Goal: Task Accomplishment & Management: Manage account settings

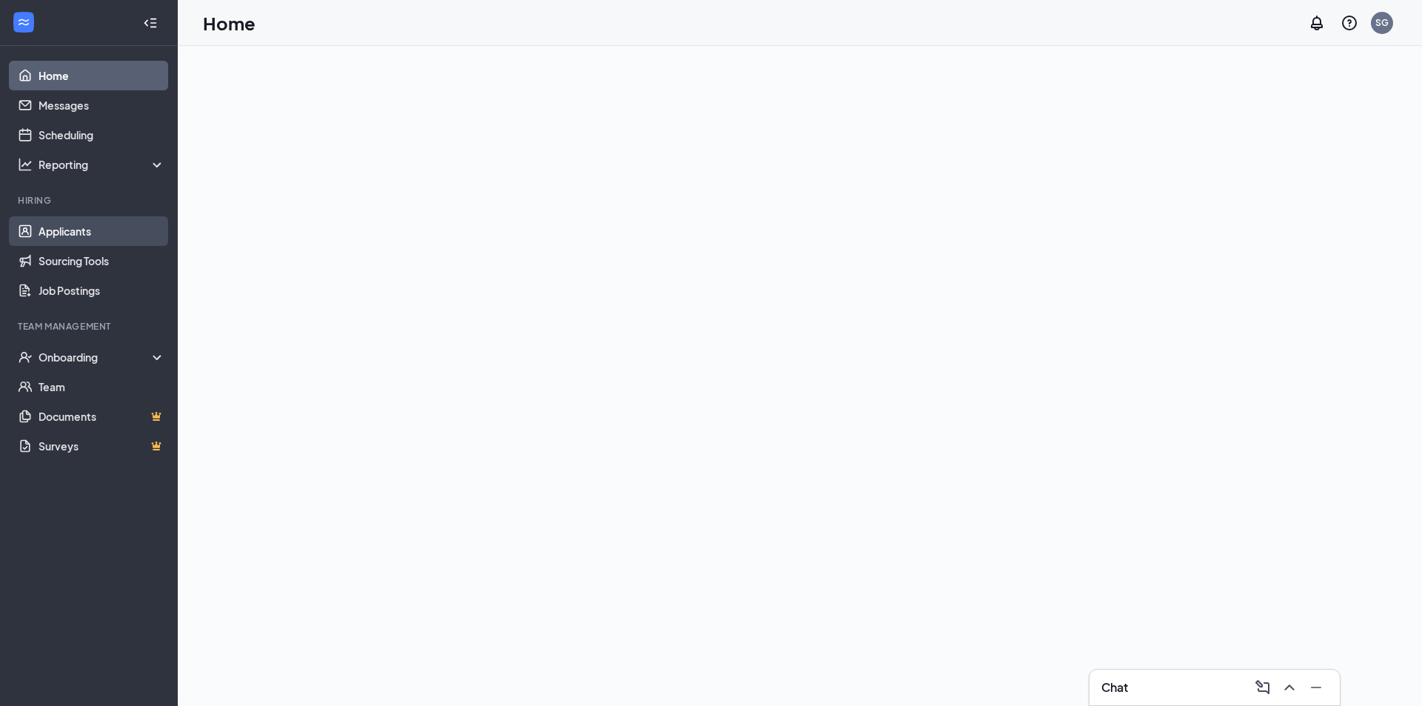
click at [39, 237] on link "Applicants" at bounding box center [102, 231] width 127 height 30
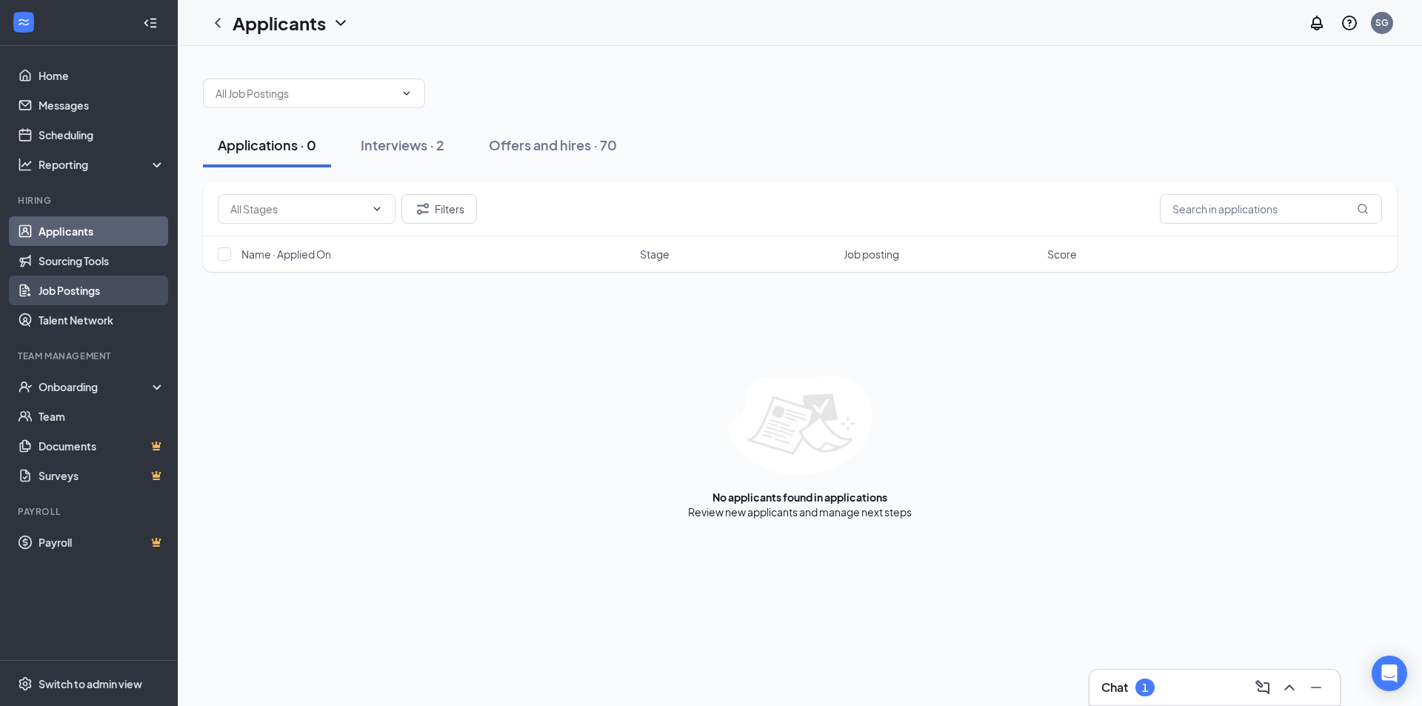
click at [81, 297] on link "Job Postings" at bounding box center [102, 291] width 127 height 30
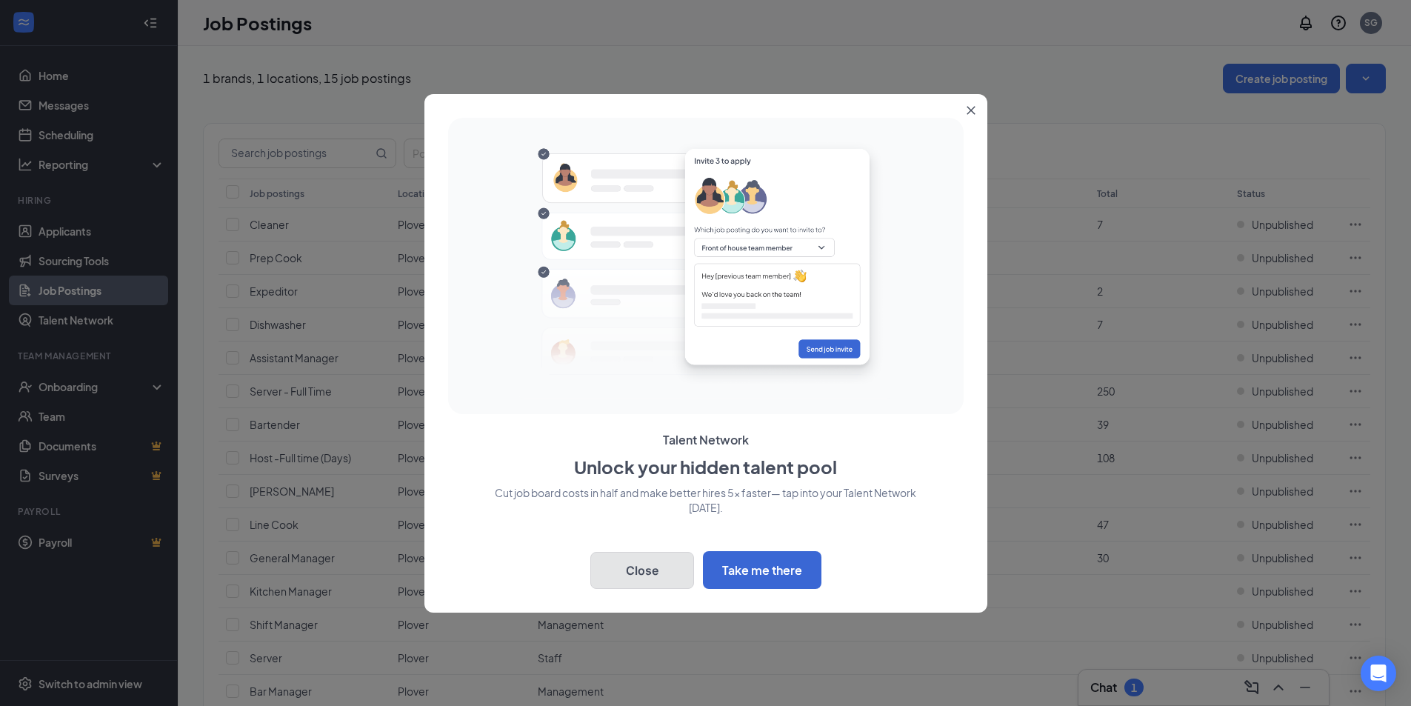
click at [653, 571] on button "Close" at bounding box center [642, 570] width 104 height 37
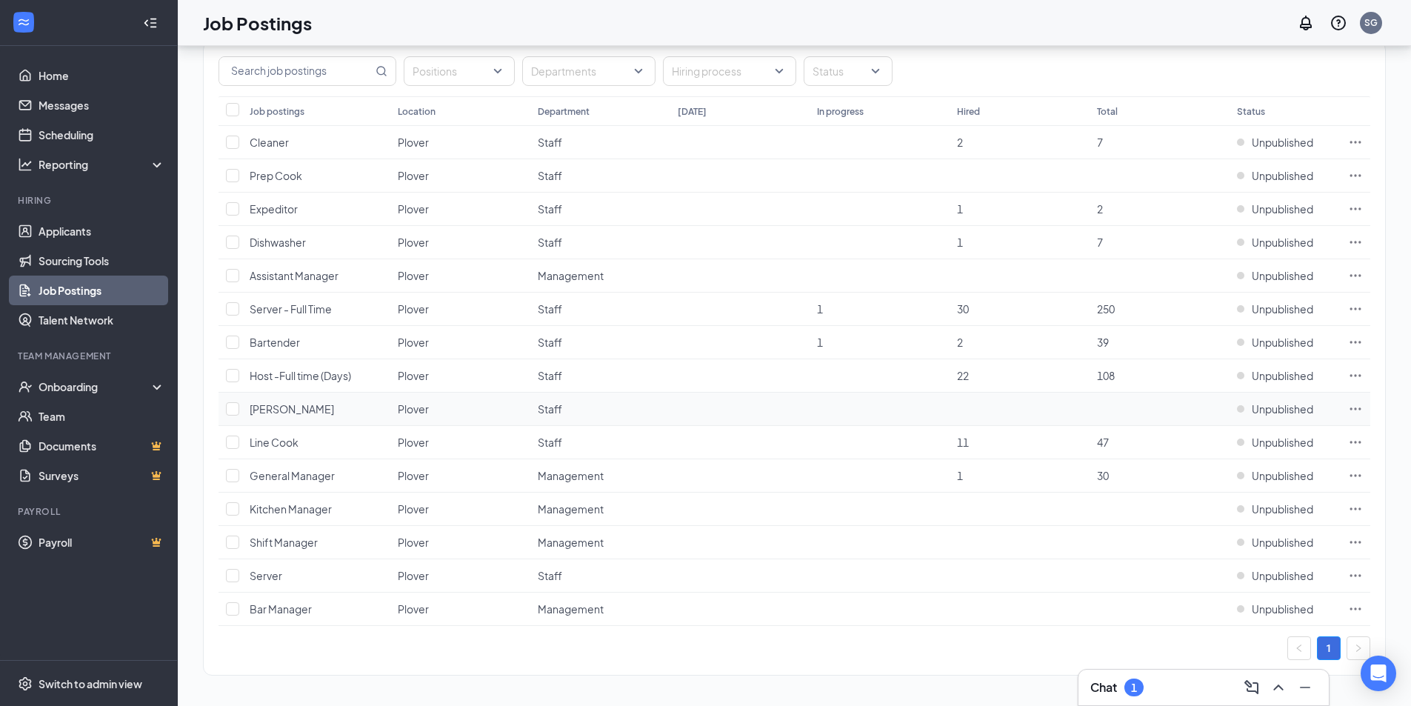
scroll to position [84, 0]
click at [236, 537] on input "checkbox" at bounding box center [232, 539] width 13 height 13
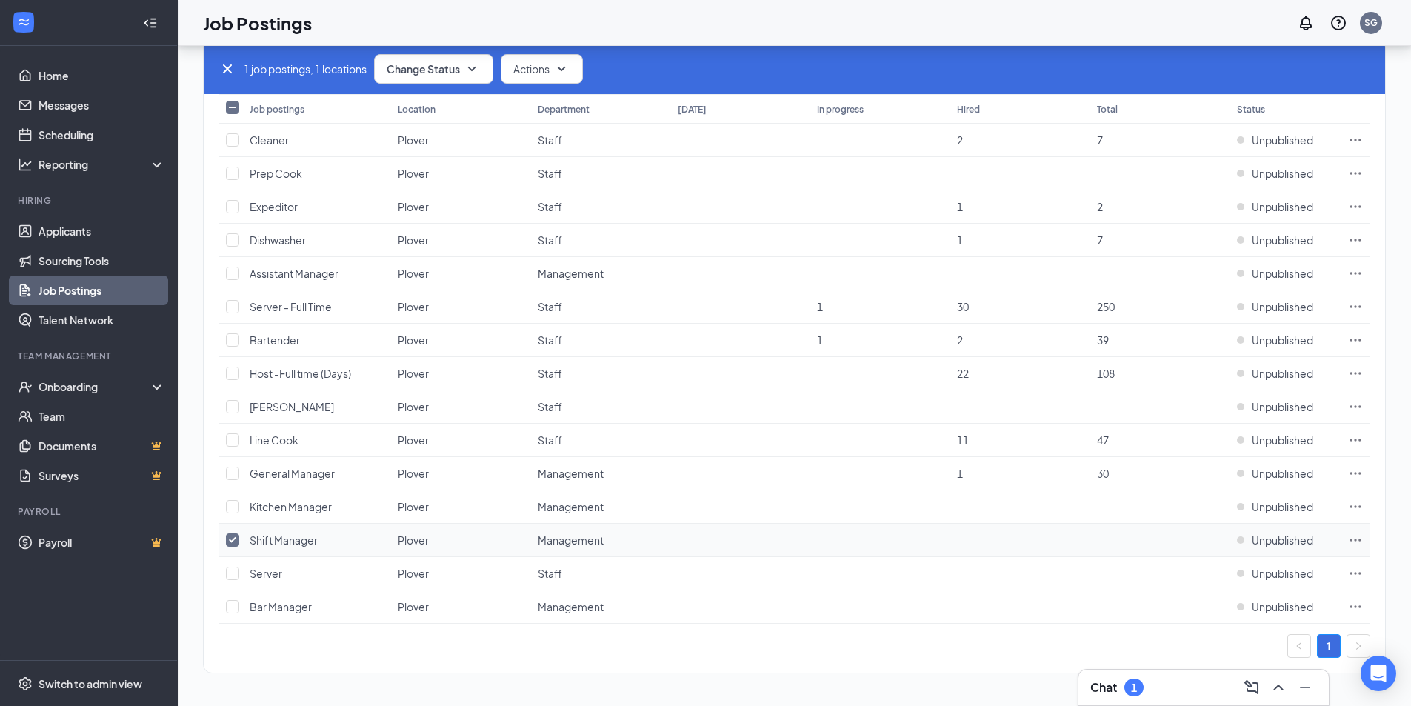
click at [236, 537] on input "checkbox" at bounding box center [232, 539] width 13 height 13
checkbox input "false"
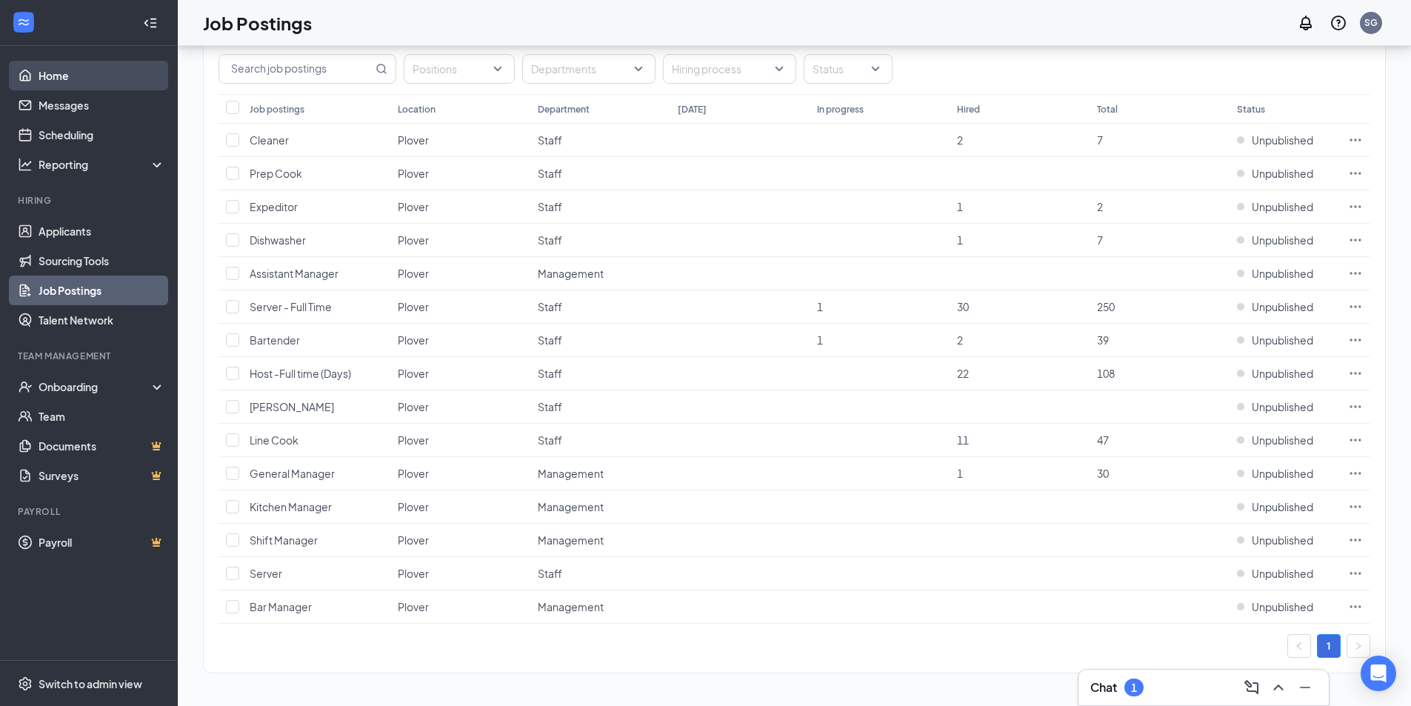
click at [87, 81] on link "Home" at bounding box center [102, 76] width 127 height 30
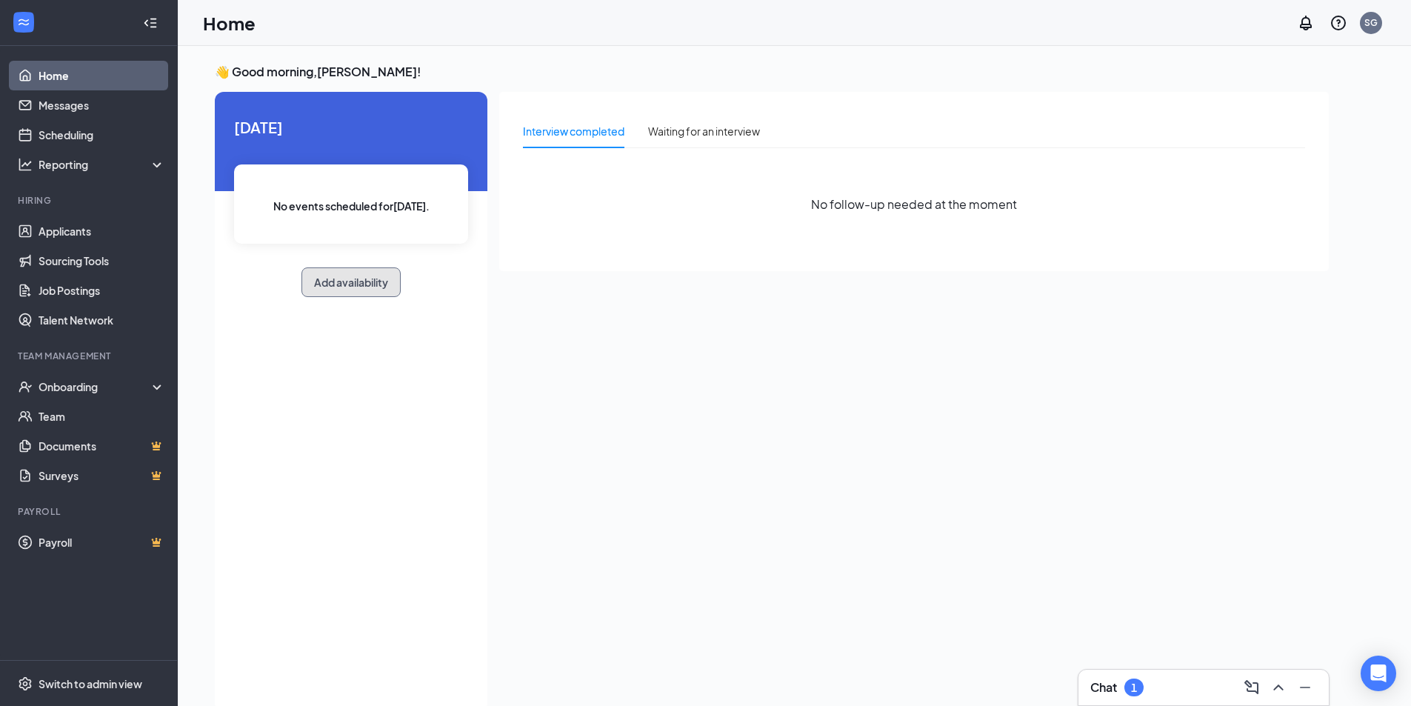
click at [361, 290] on button "Add availability" at bounding box center [350, 282] width 99 height 30
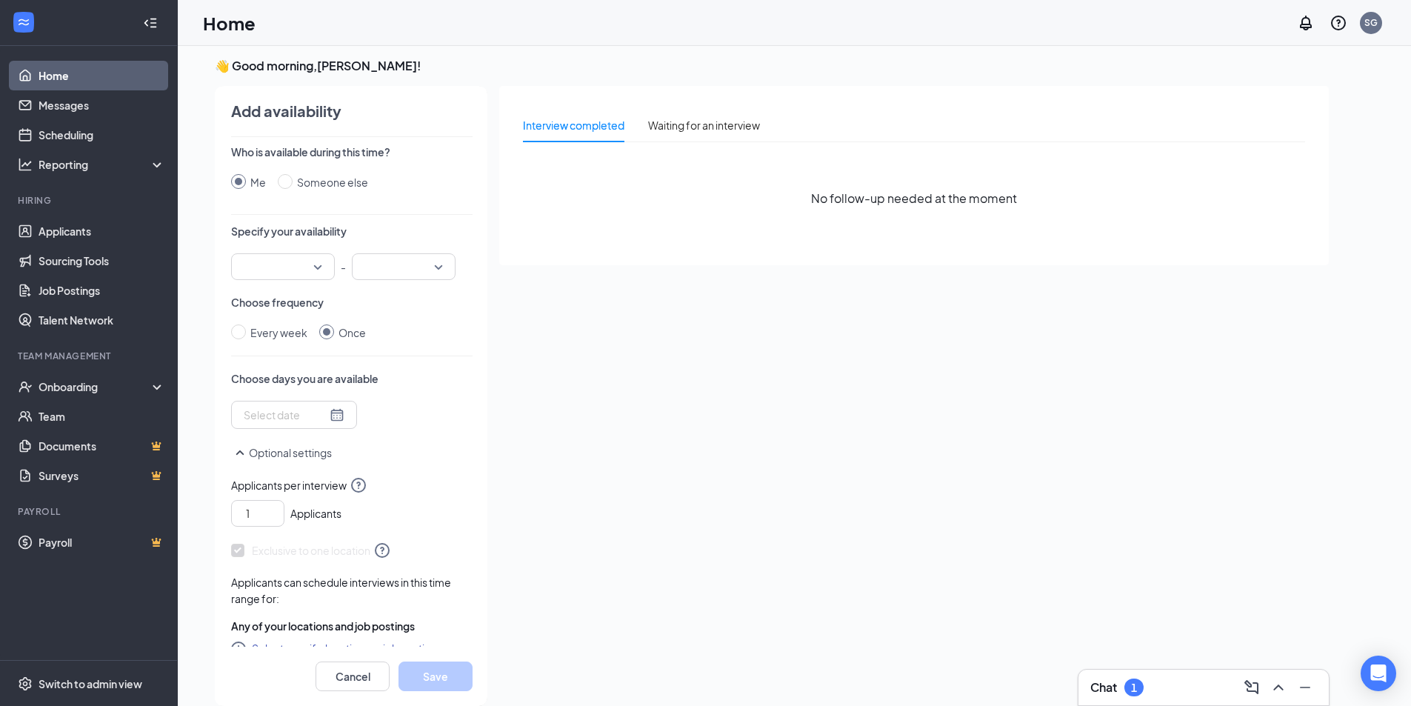
click at [323, 276] on div at bounding box center [283, 266] width 104 height 27
click at [324, 274] on div at bounding box center [283, 266] width 104 height 27
click at [298, 336] on div "Every week" at bounding box center [278, 332] width 57 height 16
click at [246, 336] on input "Every week" at bounding box center [238, 331] width 15 height 15
radio input "true"
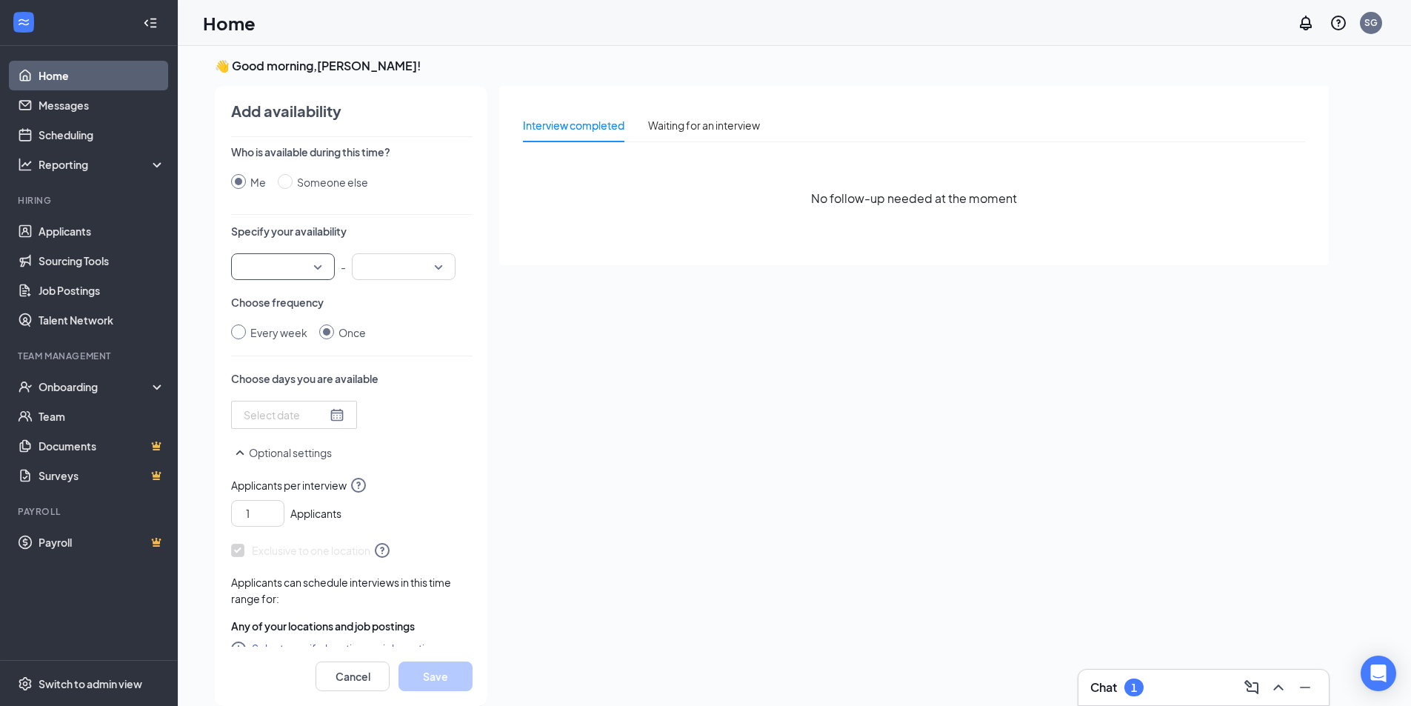
radio input "false"
click at [288, 276] on input "search" at bounding box center [278, 266] width 76 height 25
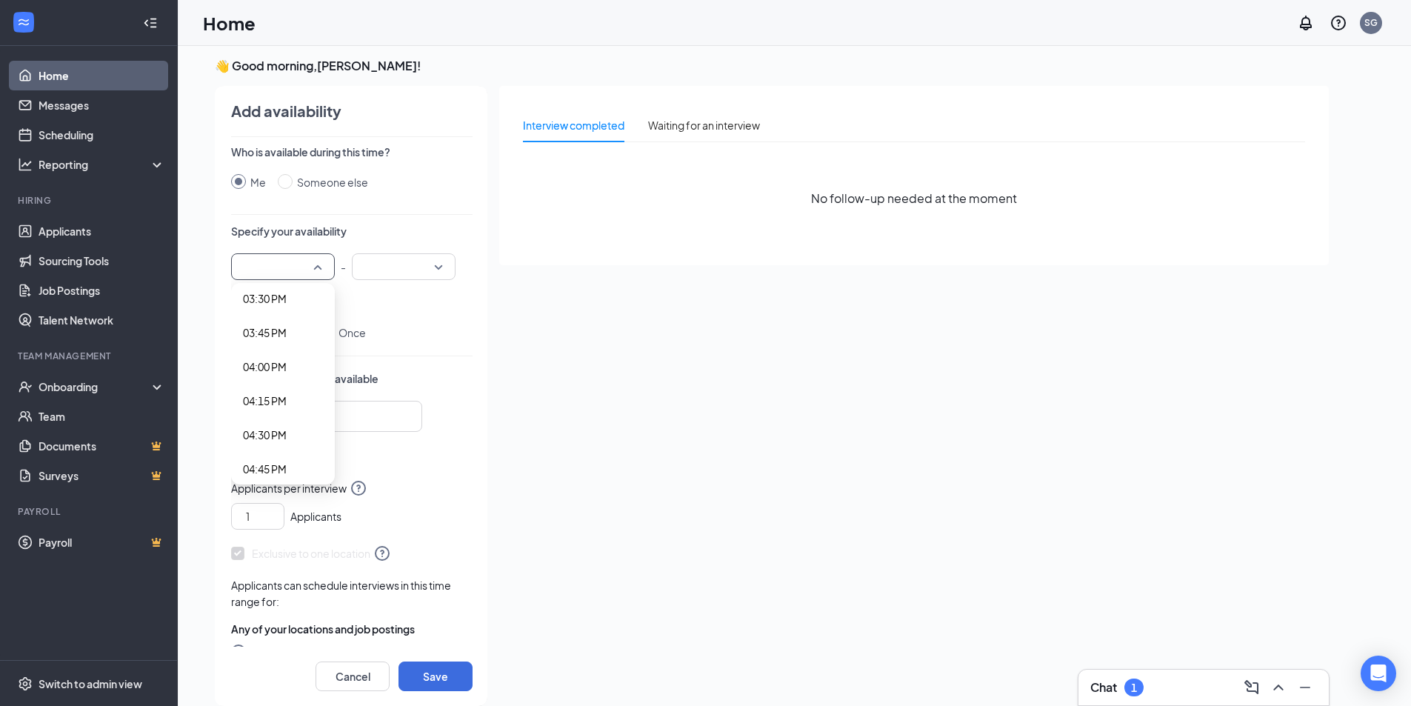
scroll to position [2124, 0]
click at [283, 356] on span "04:00 PM" at bounding box center [265, 363] width 44 height 16
click at [377, 266] on input "search" at bounding box center [399, 266] width 76 height 25
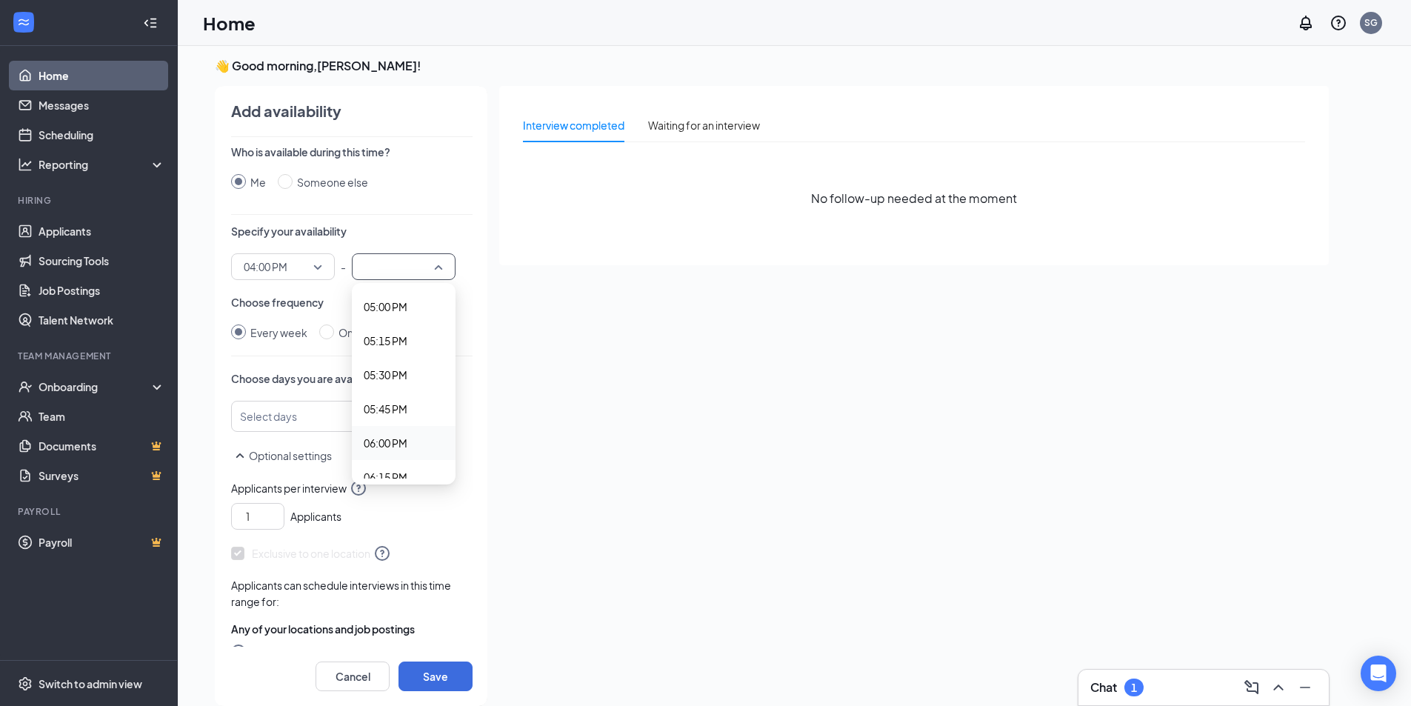
scroll to position [2321, 0]
click at [405, 433] on span "06:00 PM" at bounding box center [386, 438] width 44 height 16
click at [331, 416] on div at bounding box center [320, 416] width 152 height 24
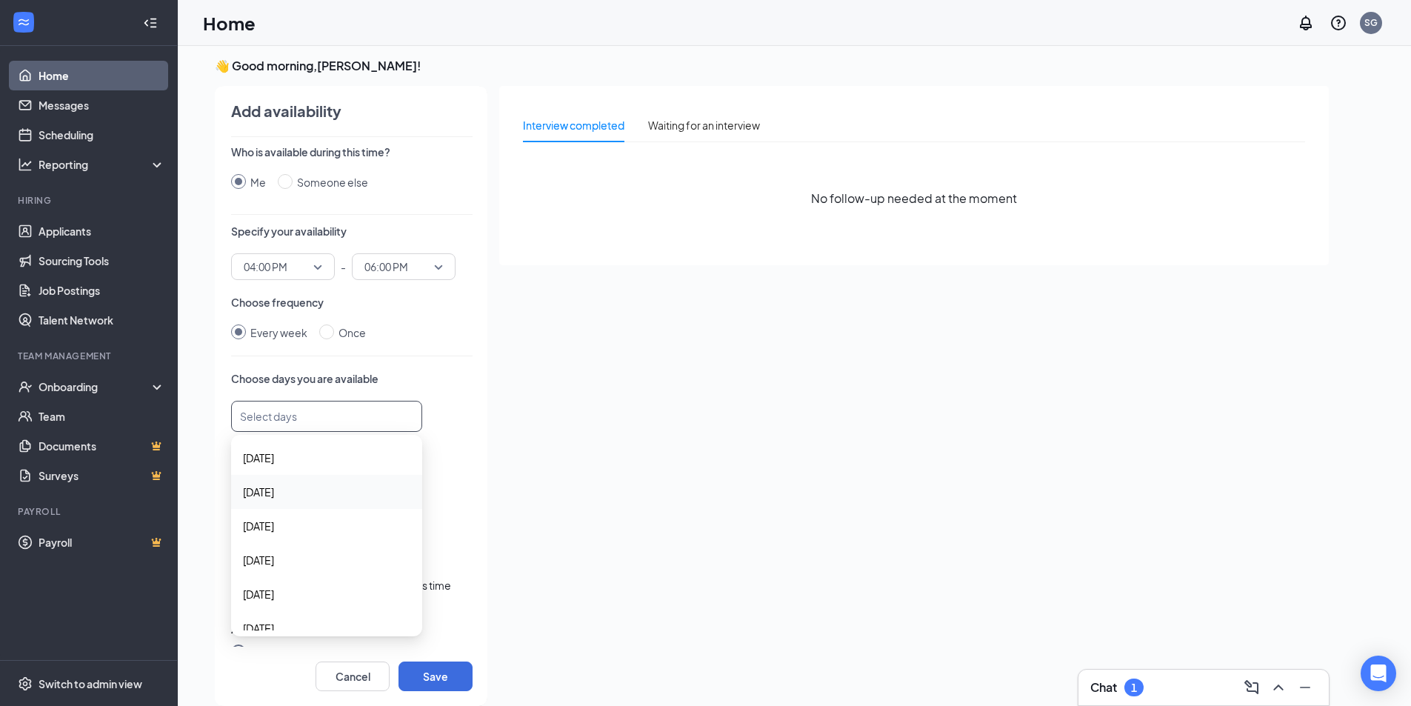
click at [297, 498] on span "[DATE]" at bounding box center [326, 492] width 167 height 16
click at [299, 533] on span "[DATE]" at bounding box center [326, 527] width 167 height 16
click at [307, 550] on span "[DATE]" at bounding box center [326, 545] width 167 height 16
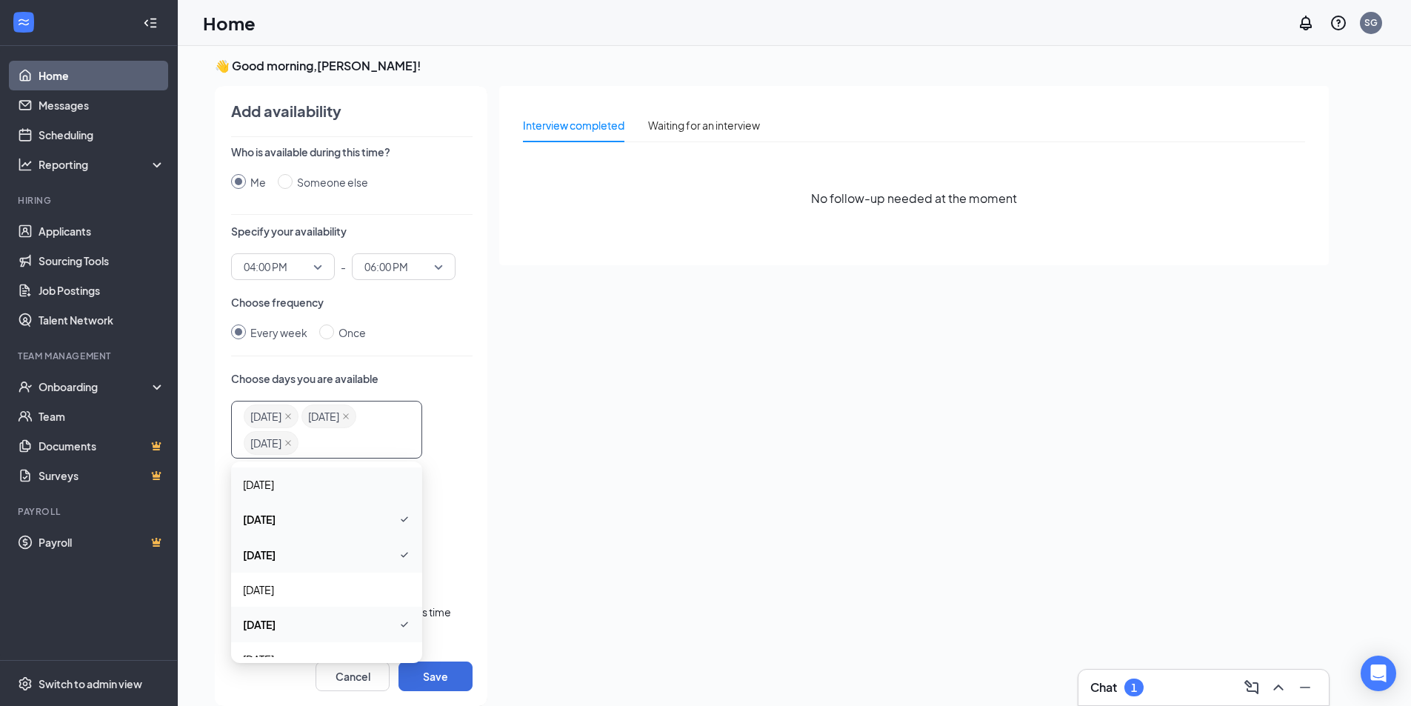
click at [333, 468] on div "[DATE]" at bounding box center [326, 484] width 191 height 34
click at [442, 524] on div "1 Applicants" at bounding box center [351, 540] width 241 height 33
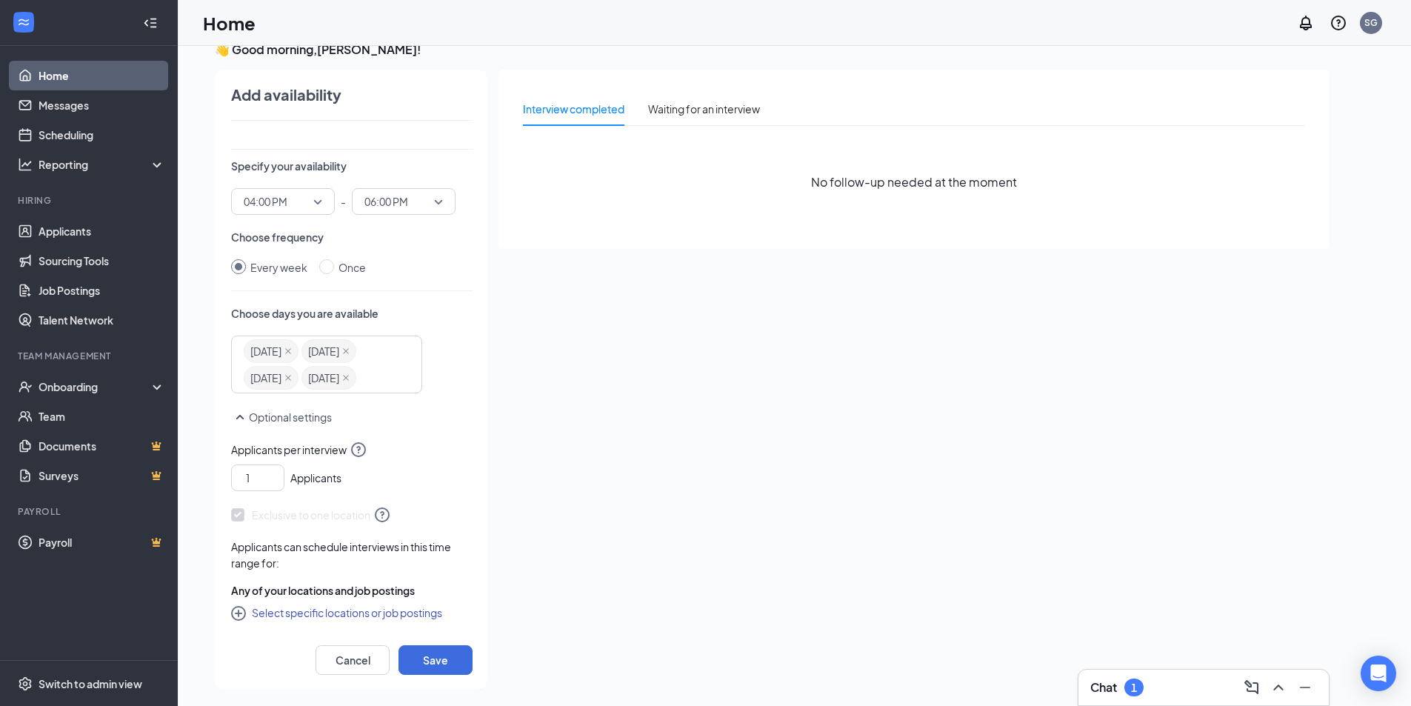
scroll to position [31, 0]
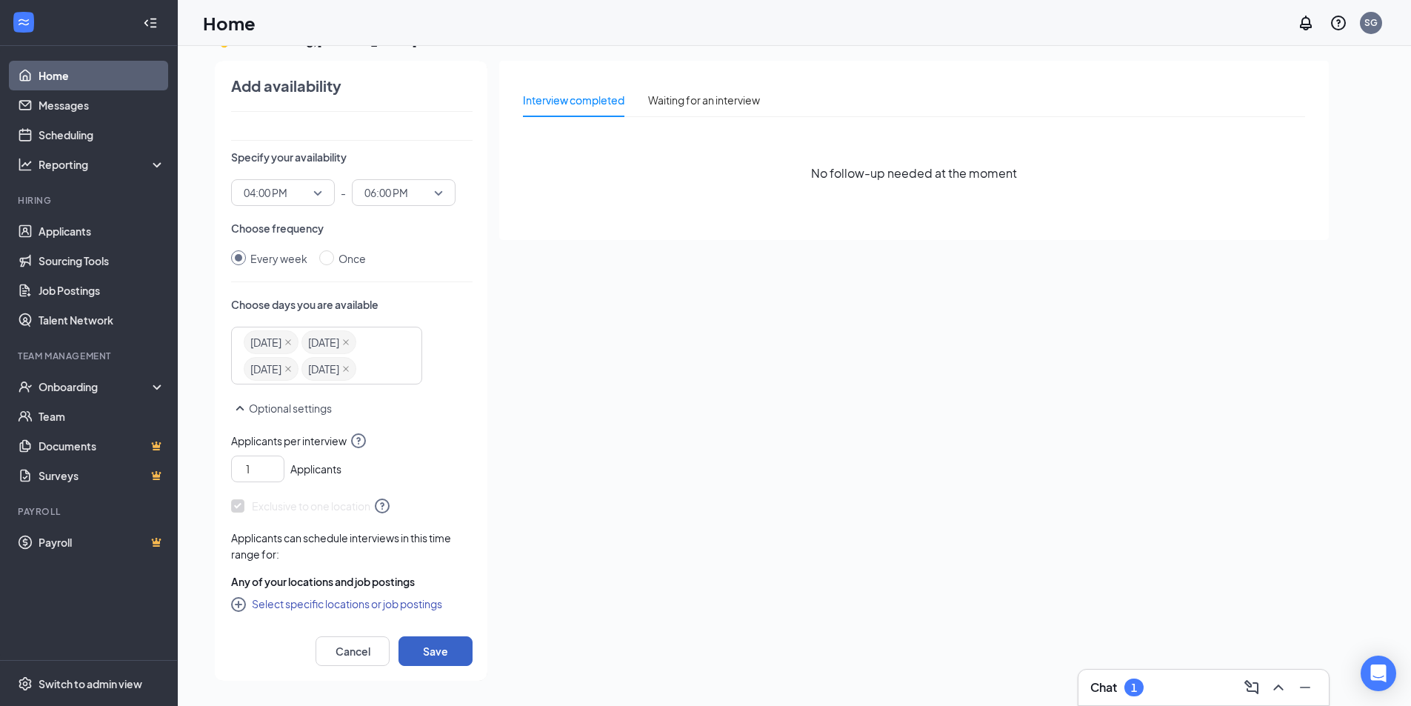
click at [432, 642] on button "Save" at bounding box center [436, 651] width 74 height 30
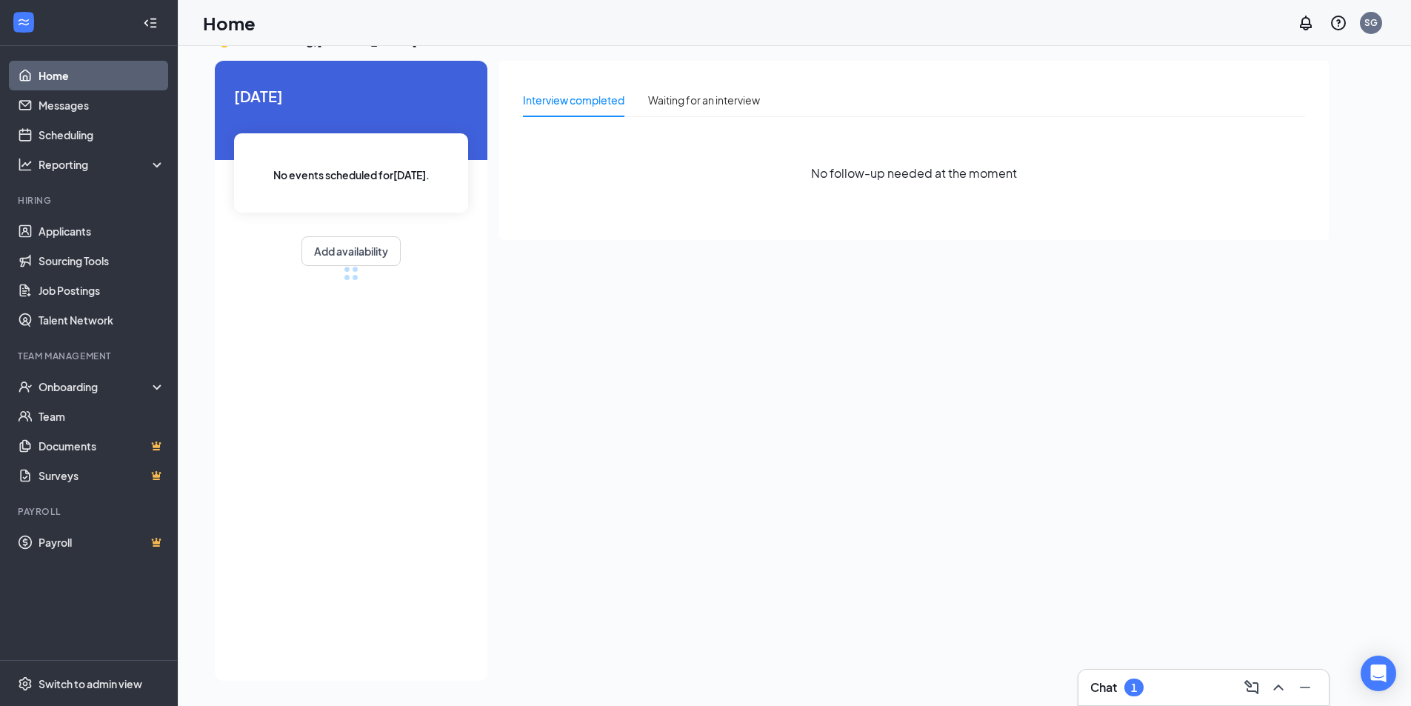
radio input "false"
radio input "true"
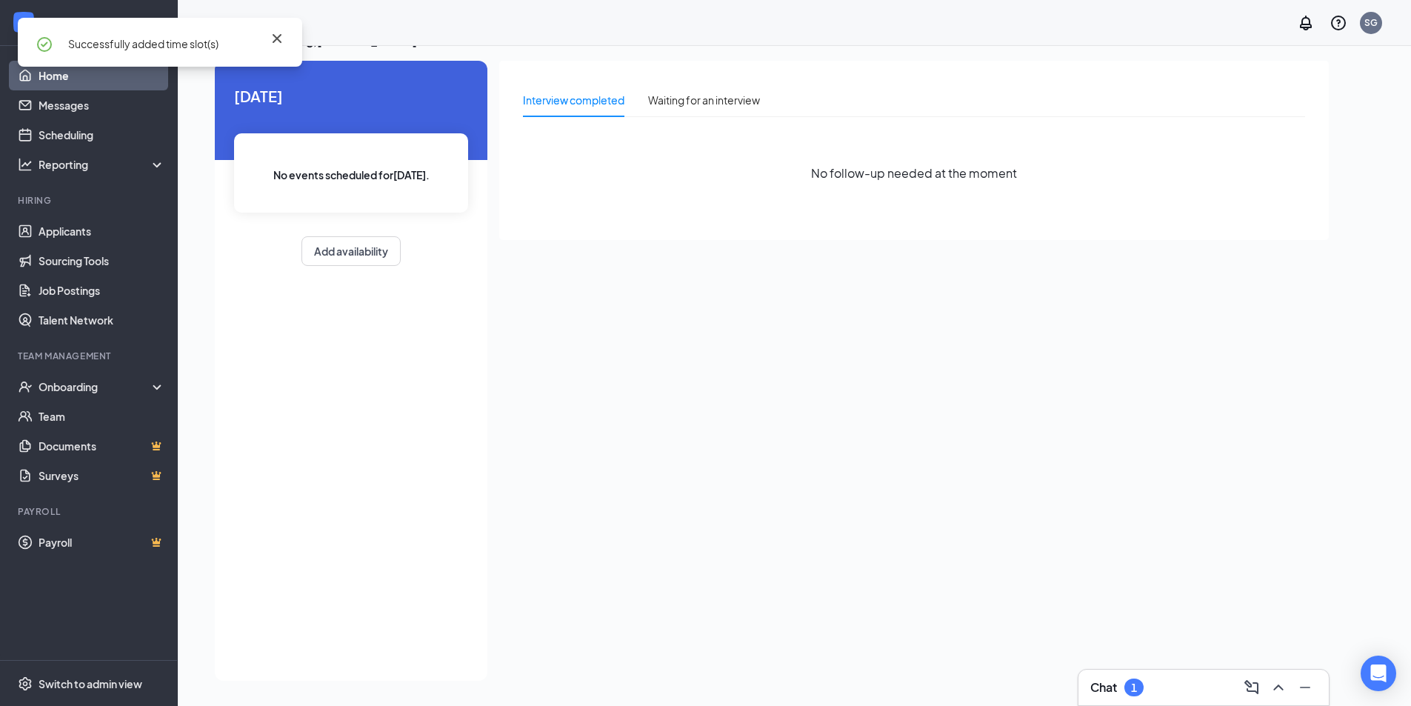
click at [281, 32] on icon "Cross" at bounding box center [277, 39] width 18 height 18
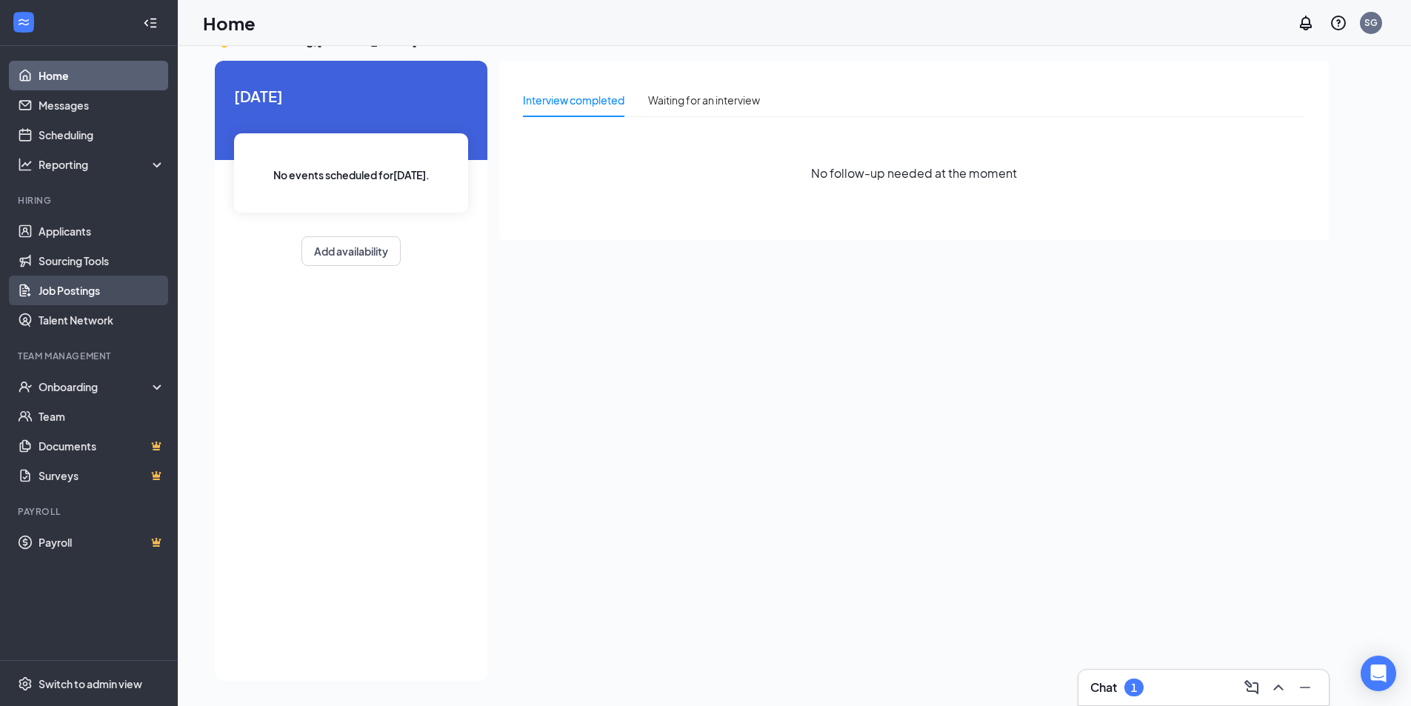
click at [126, 285] on link "Job Postings" at bounding box center [102, 291] width 127 height 30
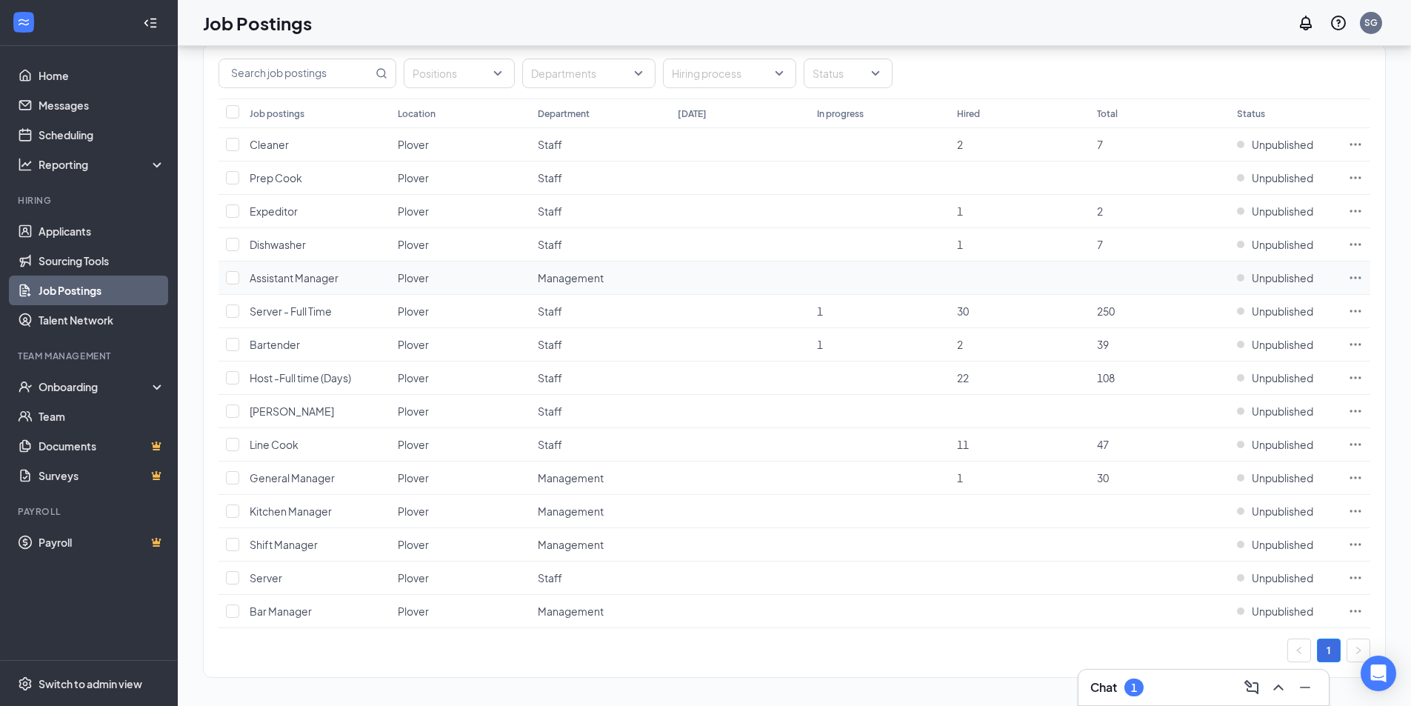
scroll to position [84, 0]
click at [1245, 574] on div "Unpublished" at bounding box center [1275, 573] width 76 height 15
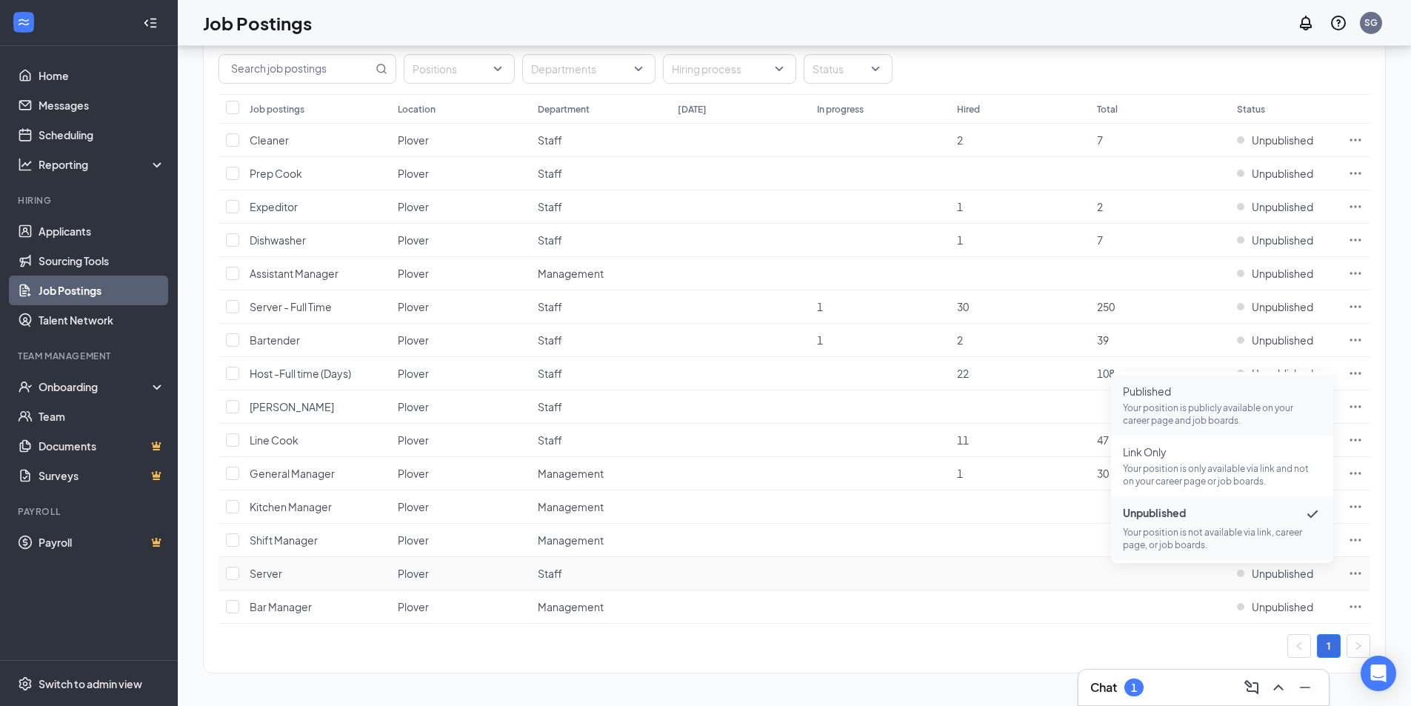
click at [1164, 393] on span "Published" at bounding box center [1222, 391] width 199 height 15
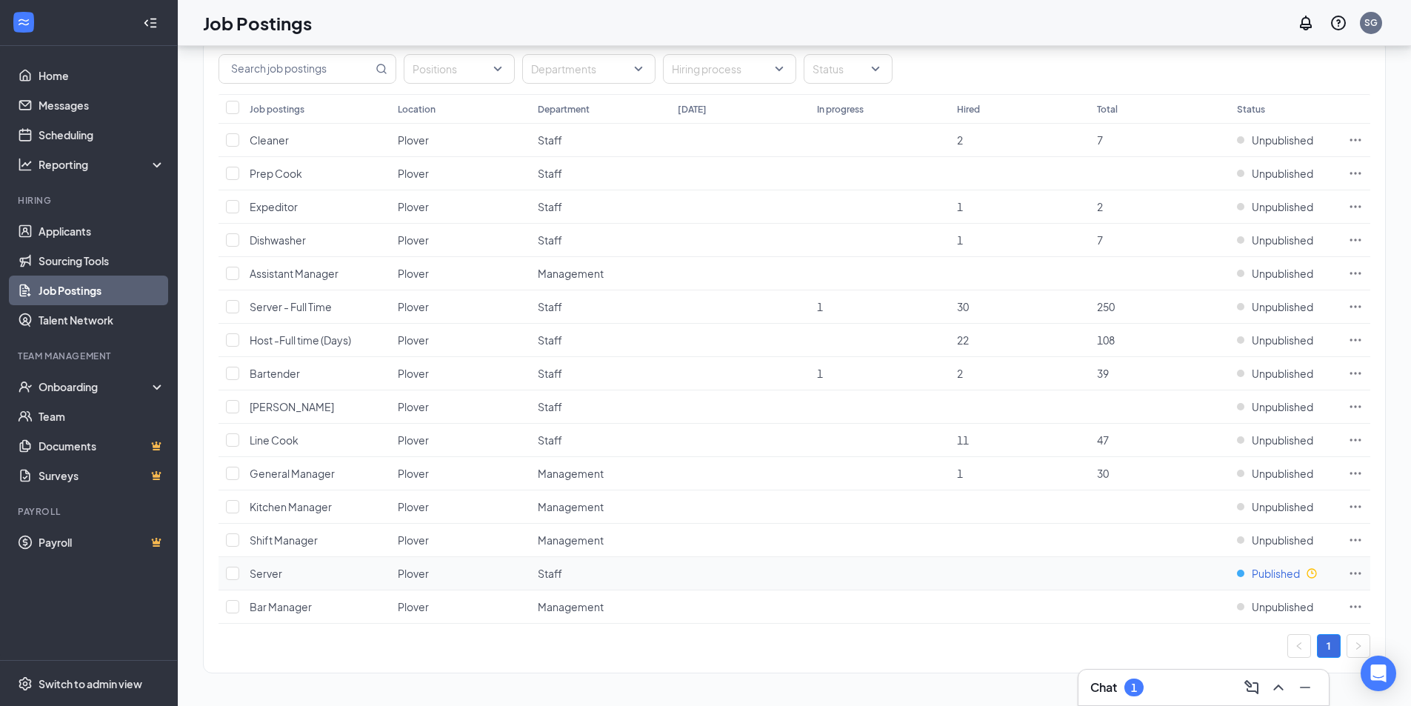
click at [1243, 576] on div "Published" at bounding box center [1268, 573] width 63 height 15
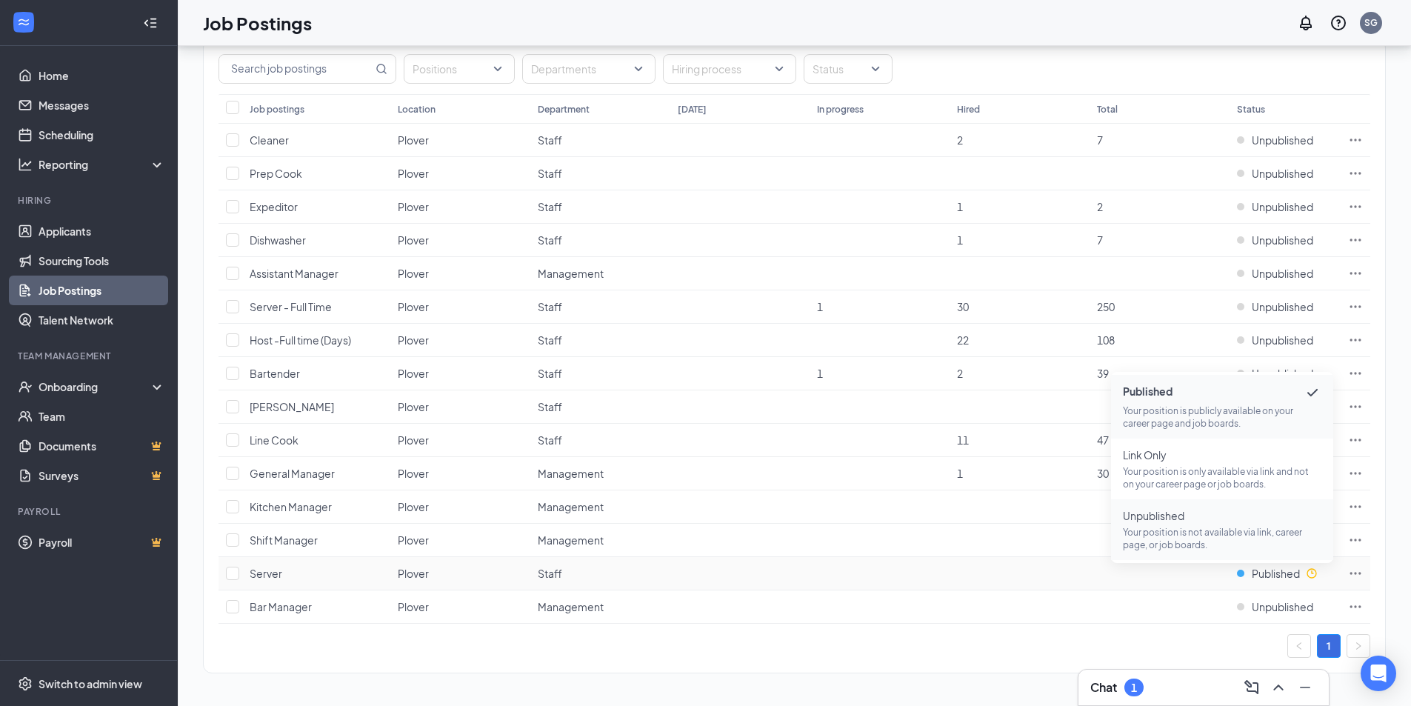
click at [1190, 527] on p "Your position is not available via link, career page, or job boards." at bounding box center [1222, 538] width 199 height 25
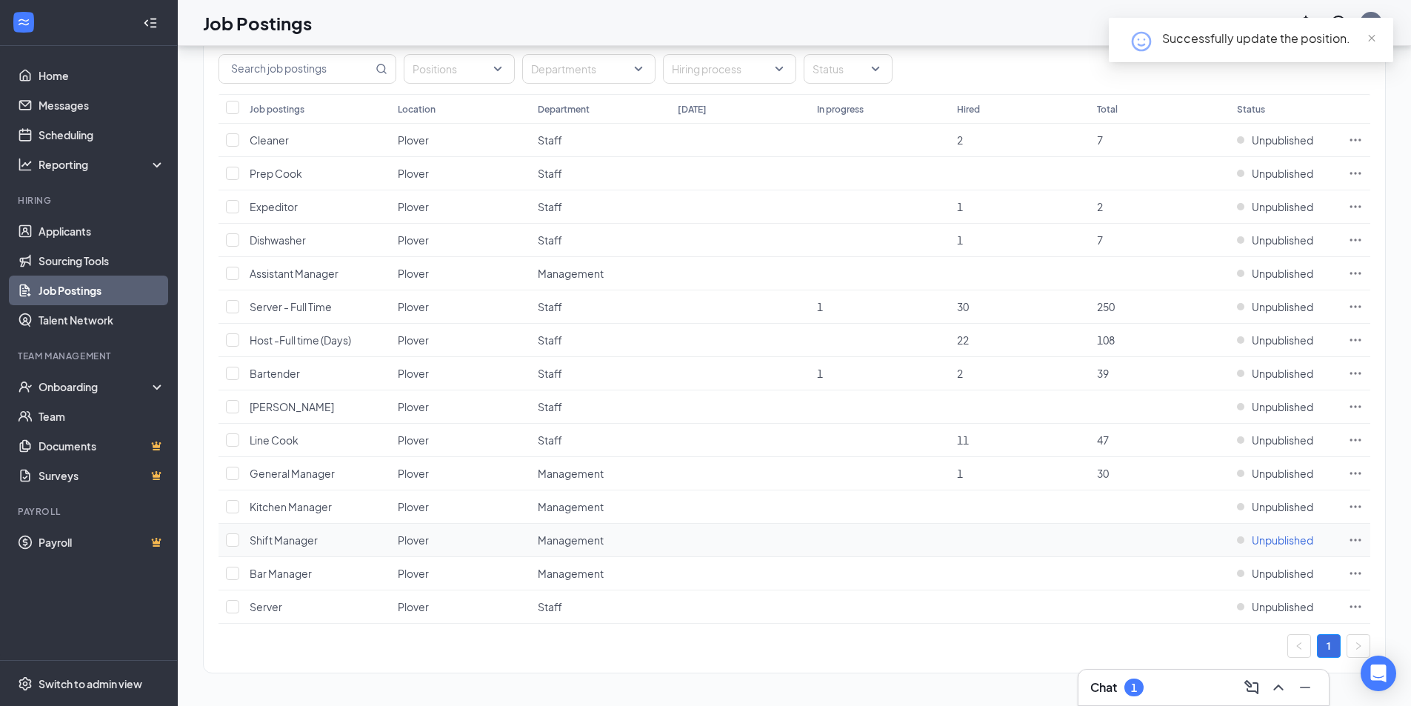
click at [1238, 541] on div "Unpublished" at bounding box center [1275, 540] width 76 height 15
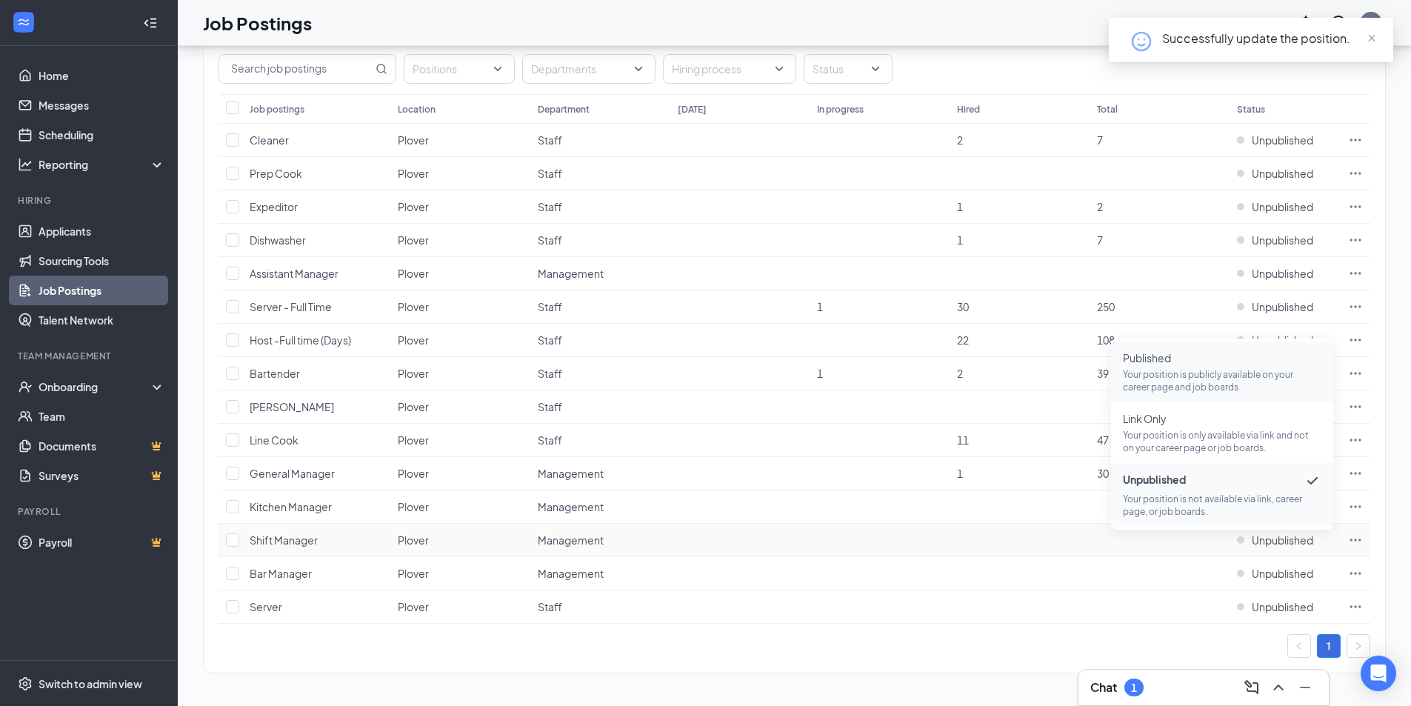
click at [1213, 390] on p "Your position is publicly available on your career page and job boards." at bounding box center [1222, 380] width 199 height 25
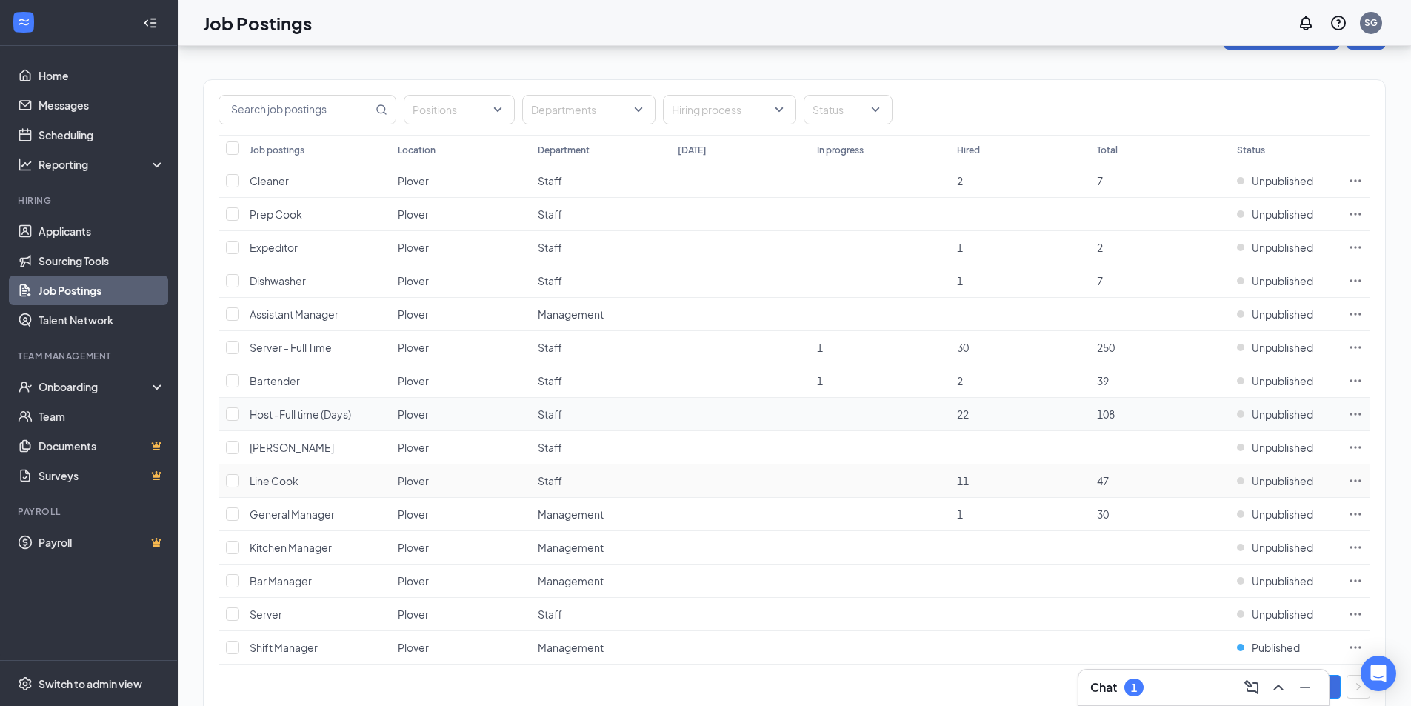
scroll to position [0, 0]
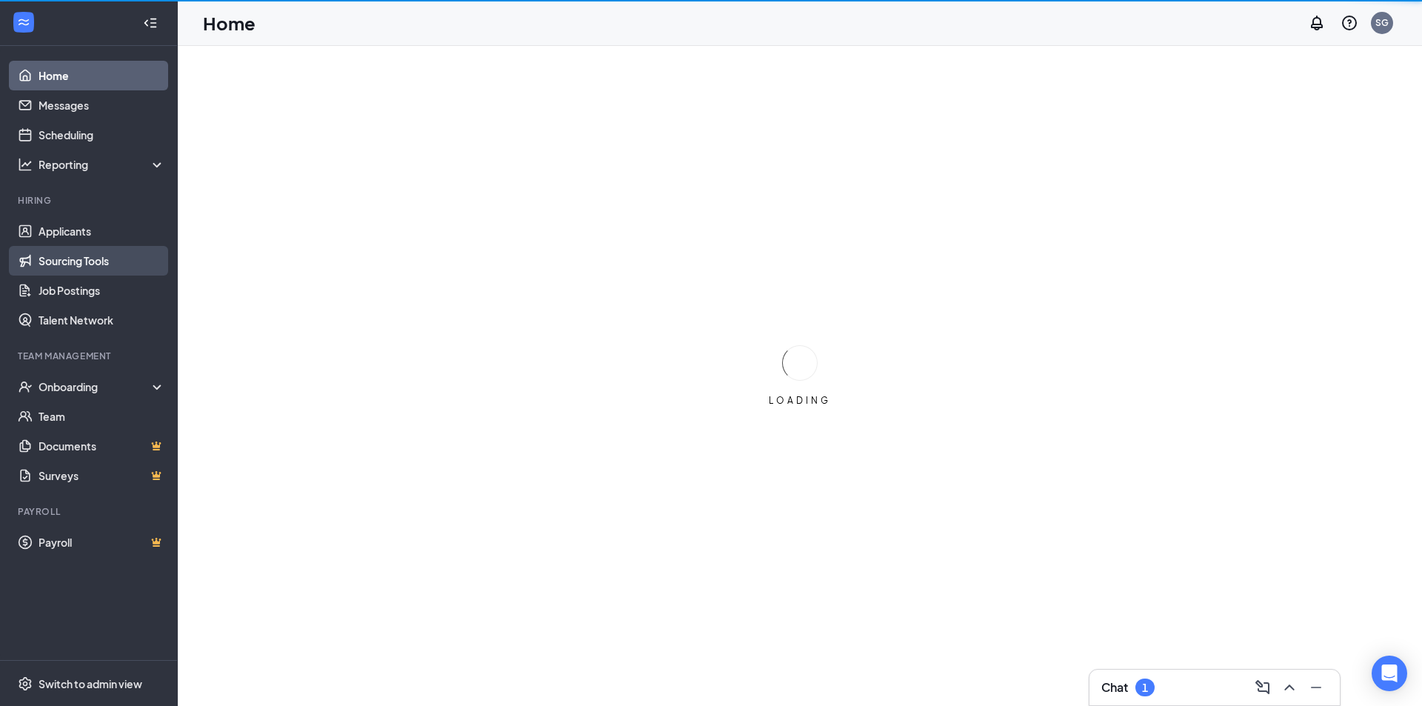
click at [74, 265] on link "Sourcing Tools" at bounding box center [102, 261] width 127 height 30
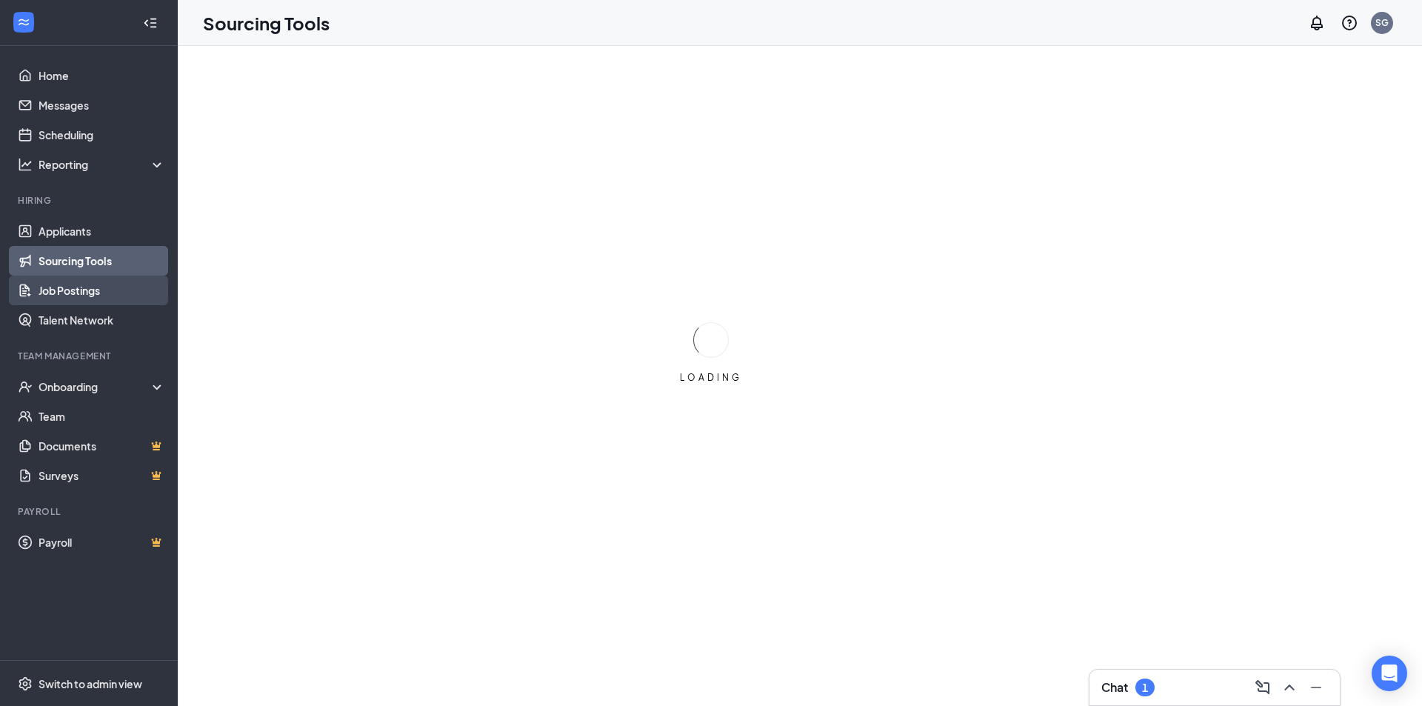
click at [67, 291] on link "Job Postings" at bounding box center [102, 291] width 127 height 30
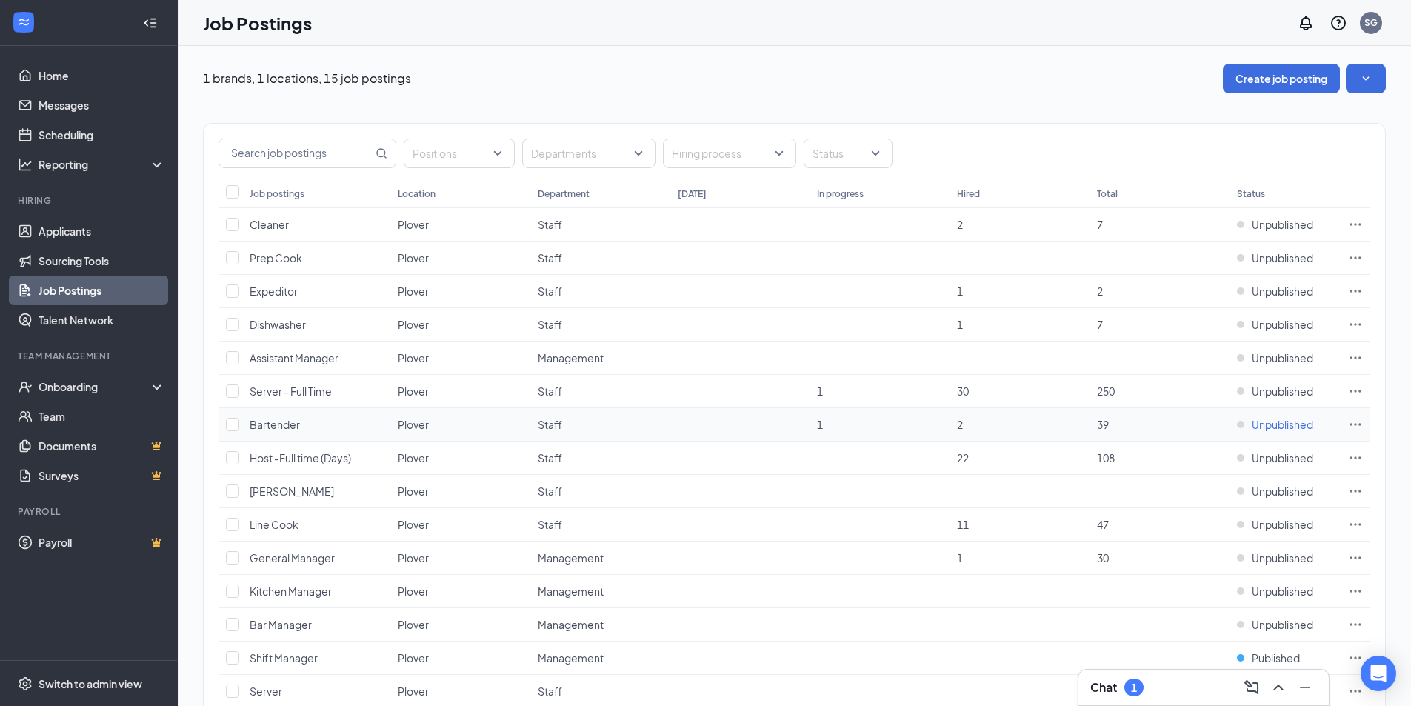
click at [1241, 422] on div "Unpublished" at bounding box center [1275, 424] width 76 height 15
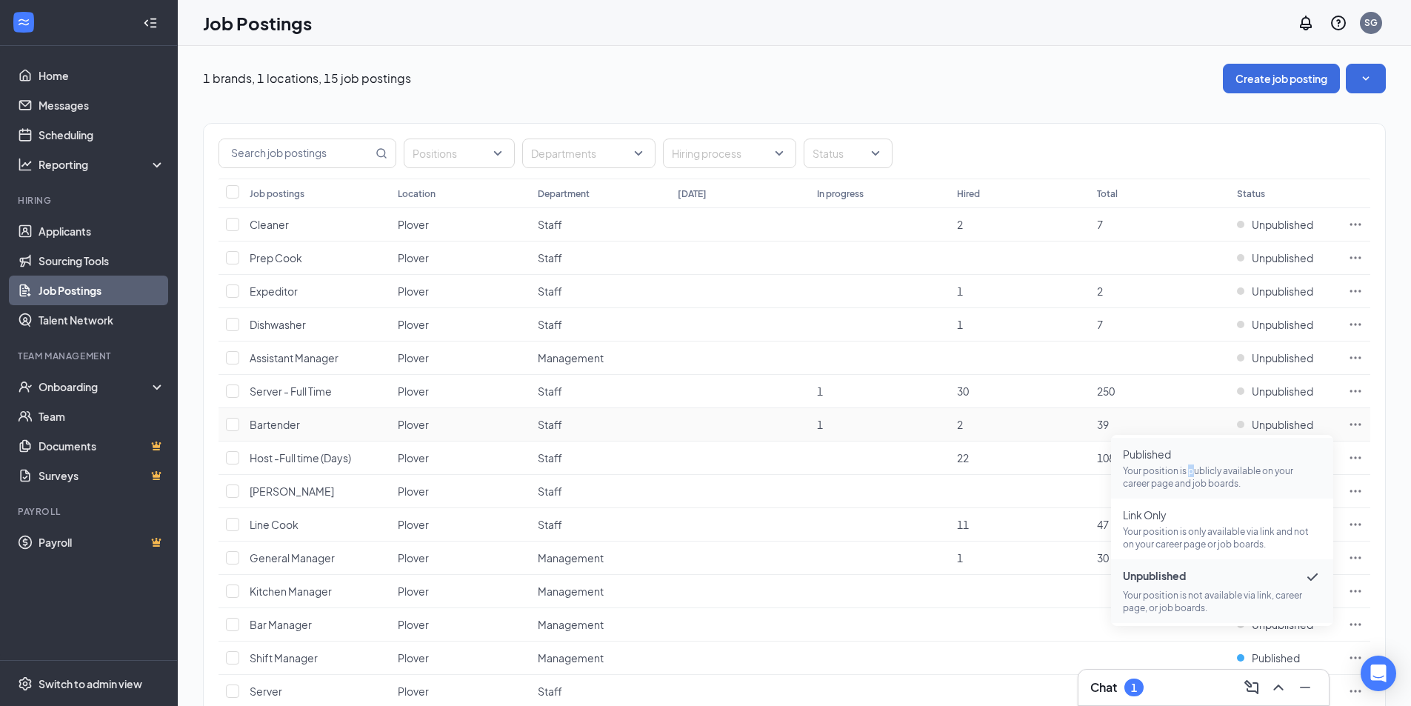
click at [1189, 474] on p "Your position is publicly available on your career page and job boards." at bounding box center [1222, 476] width 199 height 25
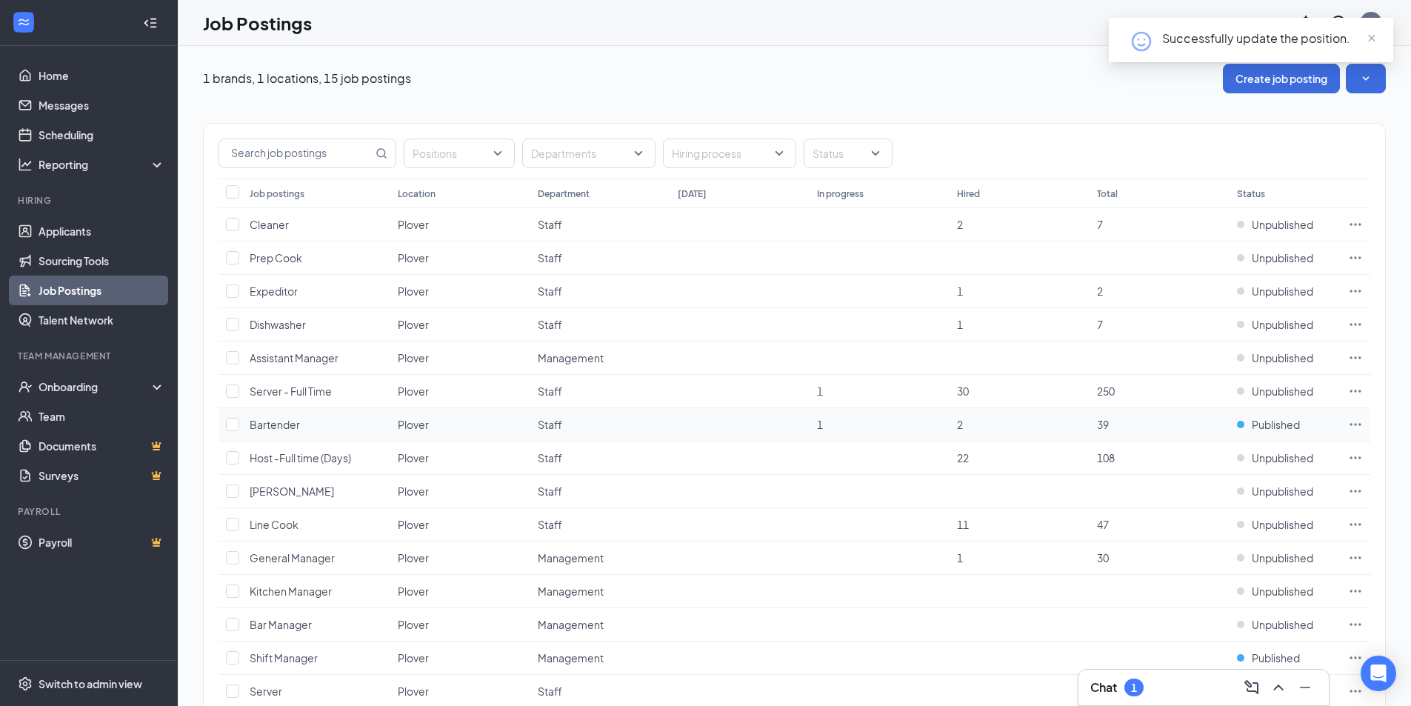
click at [1361, 426] on icon "Ellipses" at bounding box center [1355, 424] width 15 height 15
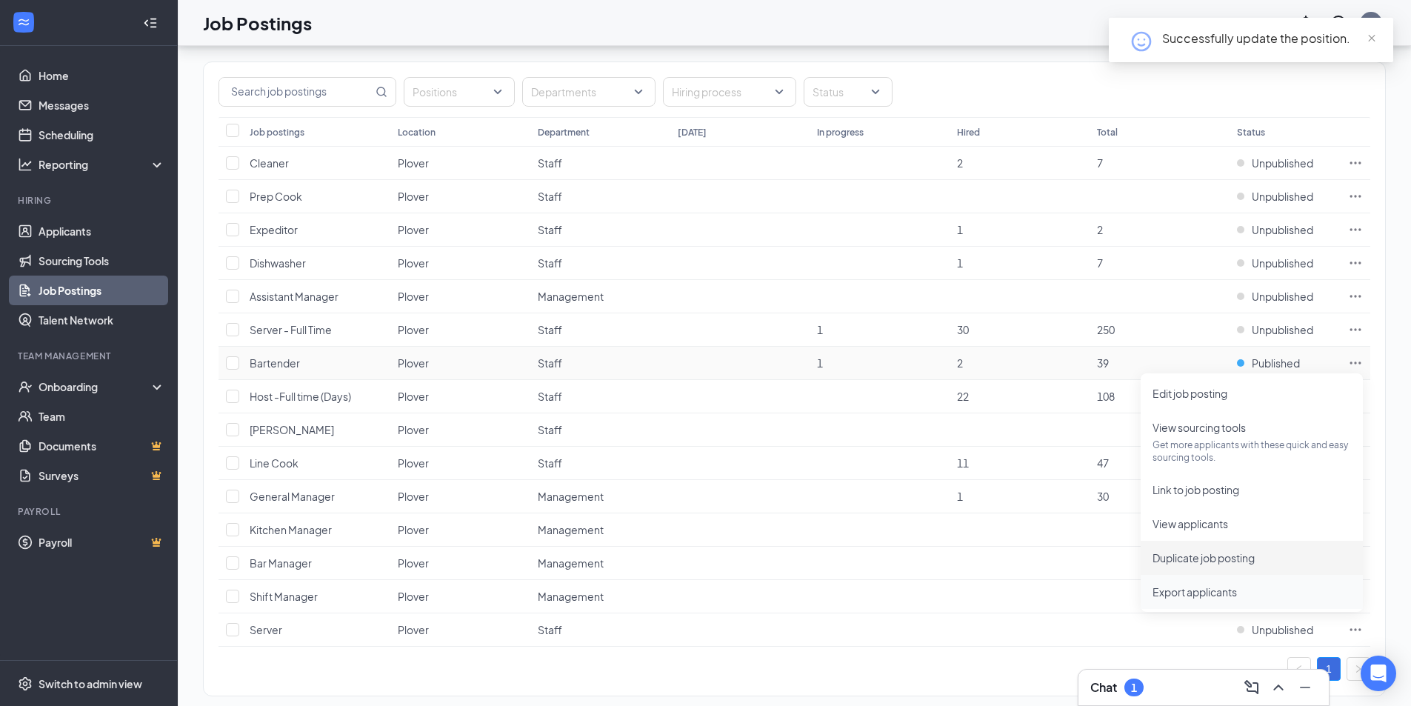
scroll to position [84, 0]
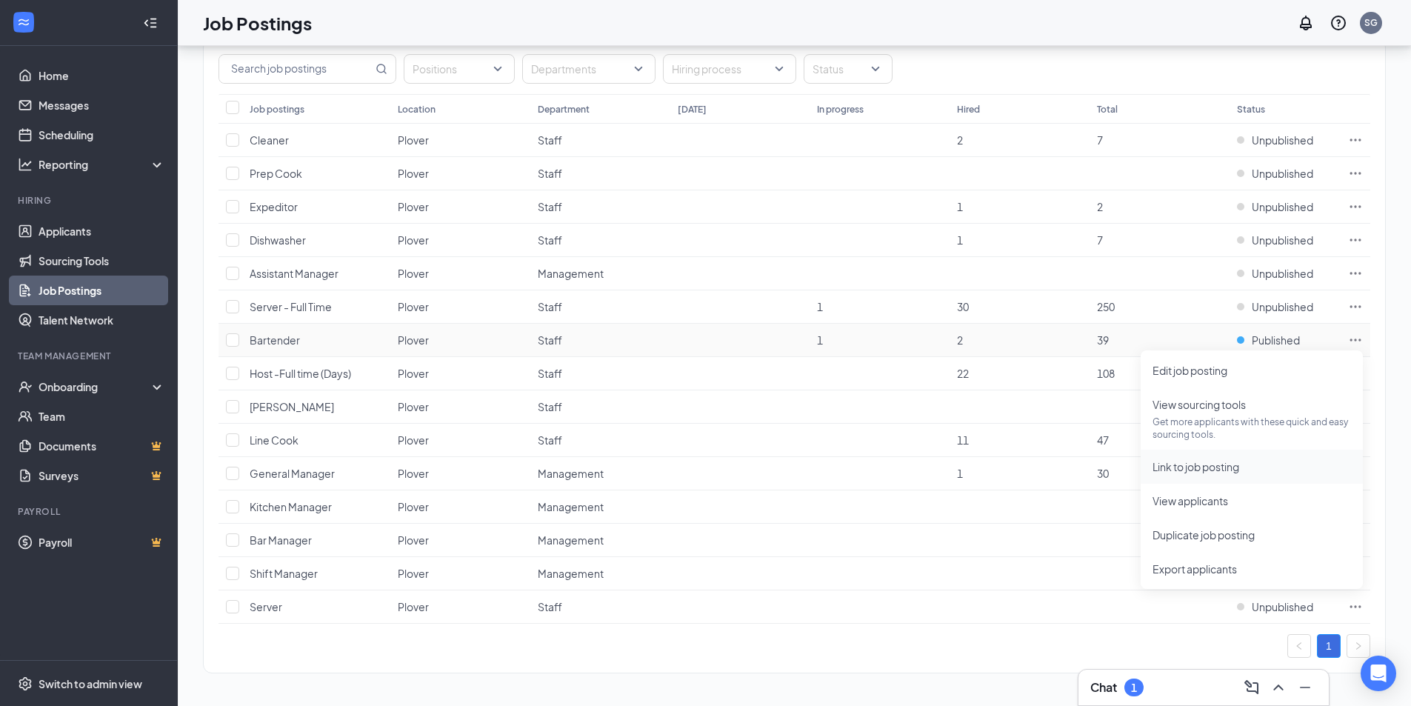
click at [1209, 470] on span "Link to job posting" at bounding box center [1196, 466] width 87 height 13
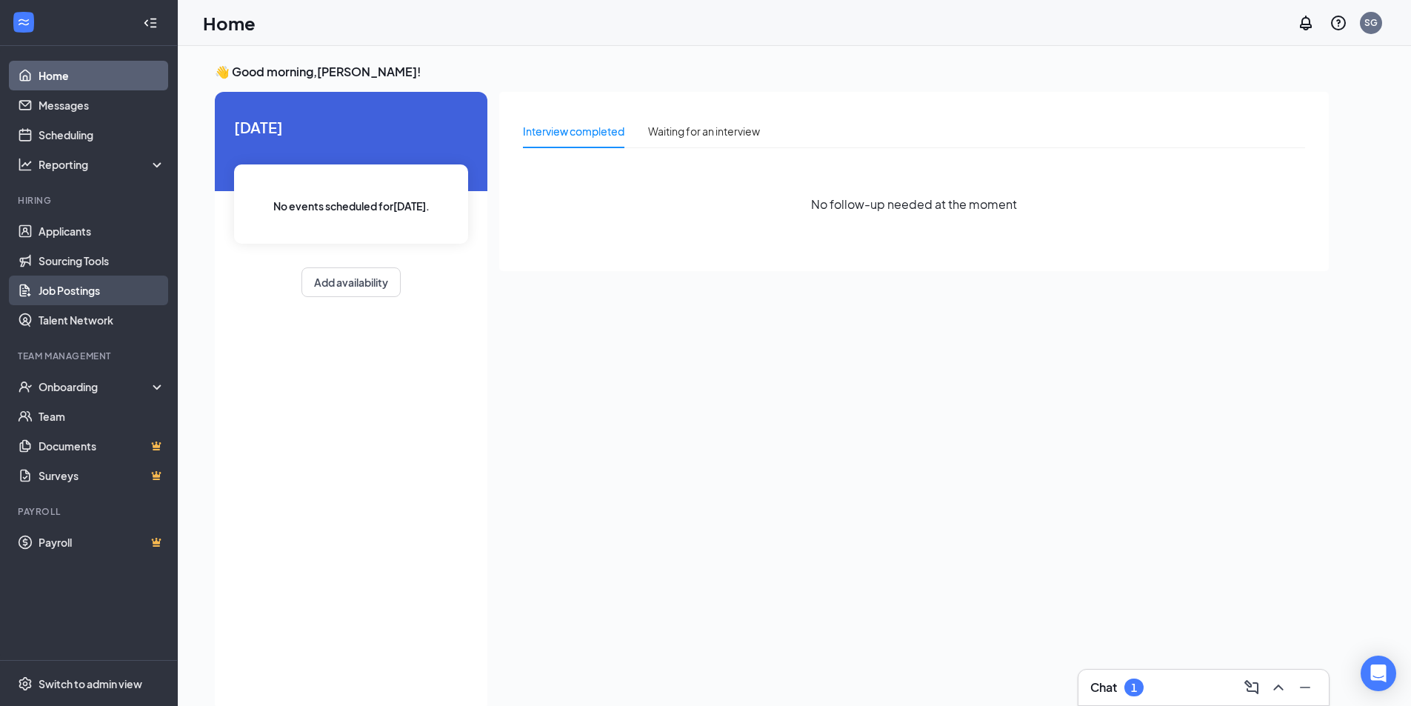
click at [52, 288] on link "Job Postings" at bounding box center [102, 291] width 127 height 30
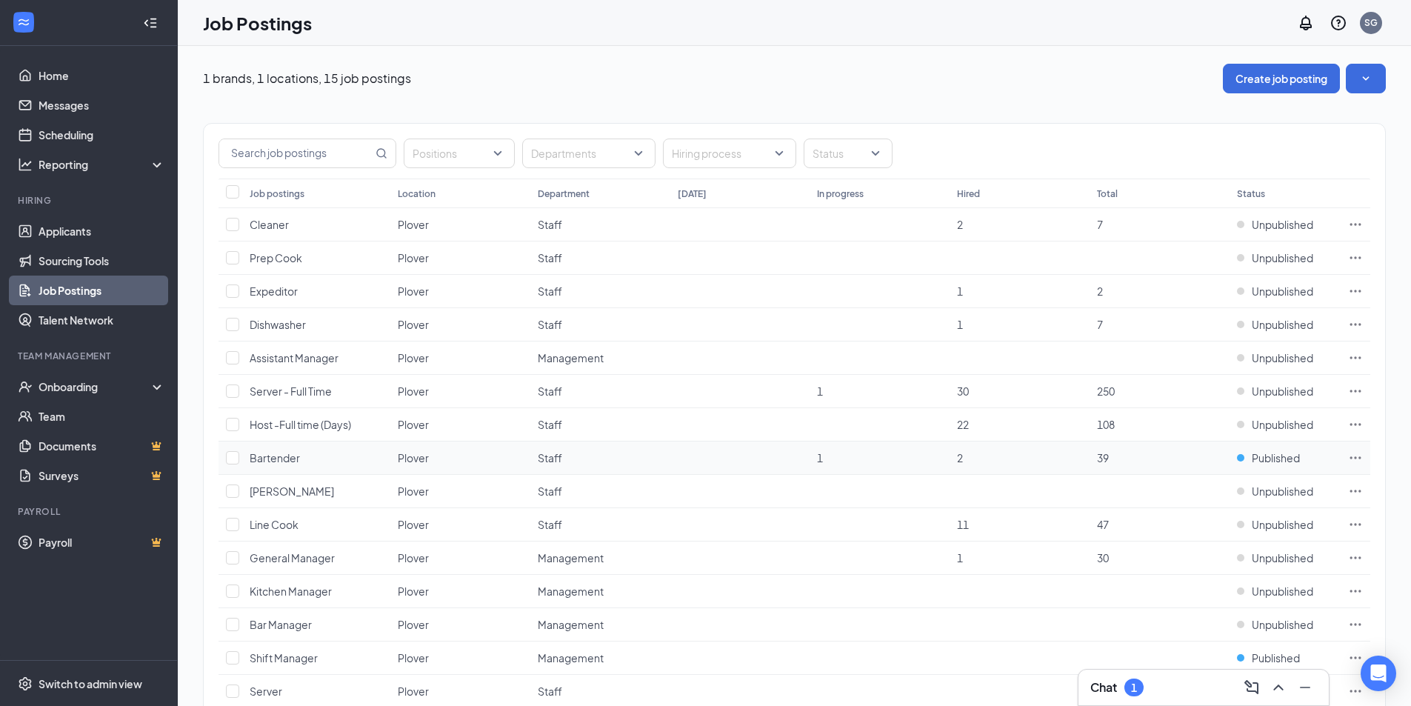
click at [1358, 460] on icon "Ellipses" at bounding box center [1355, 457] width 15 height 15
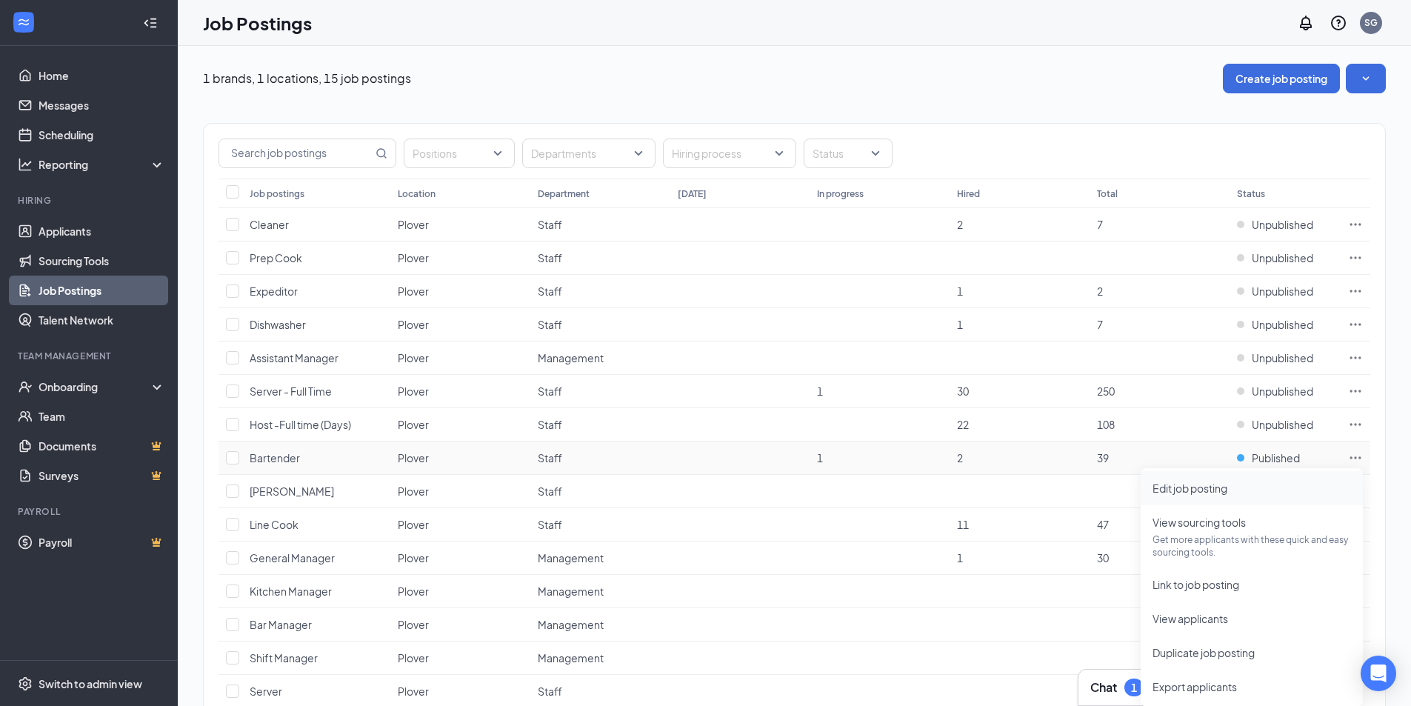
click at [1177, 484] on span "Edit job posting" at bounding box center [1190, 488] width 75 height 13
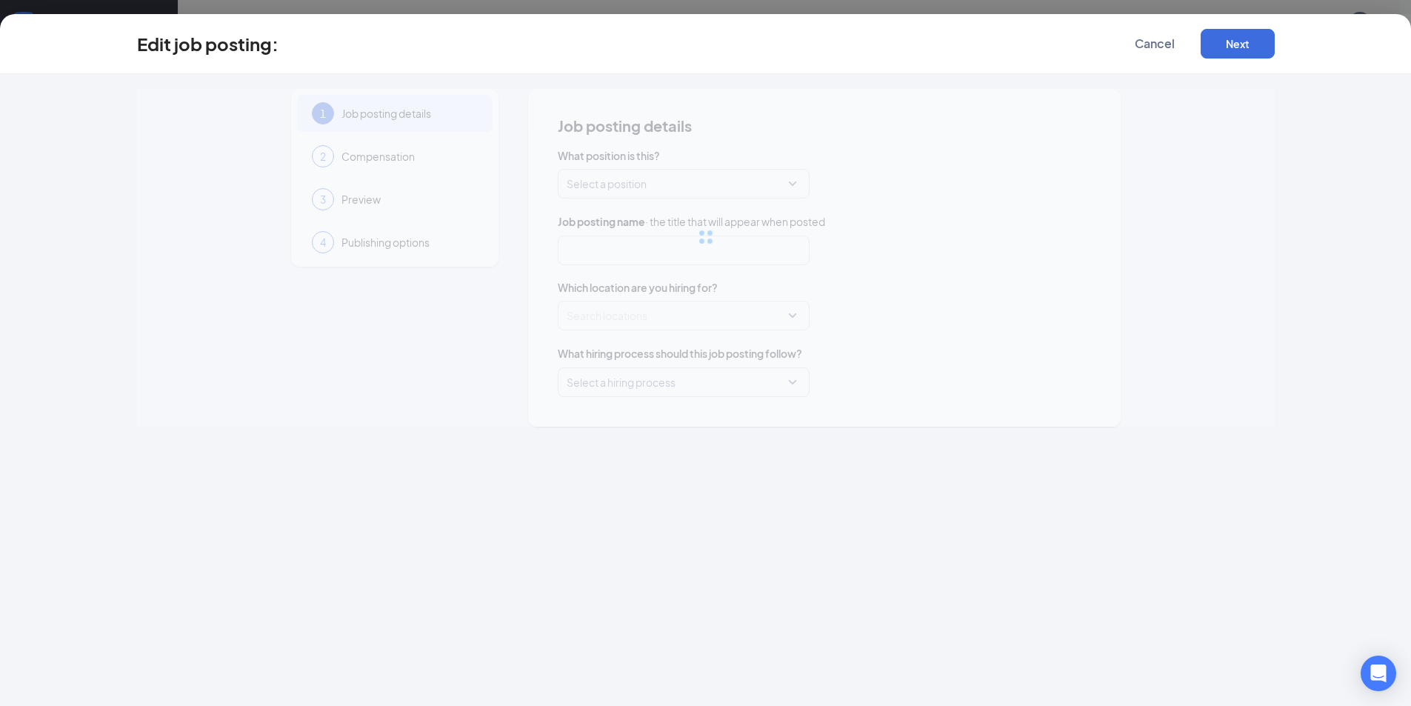
type input "Bartender"
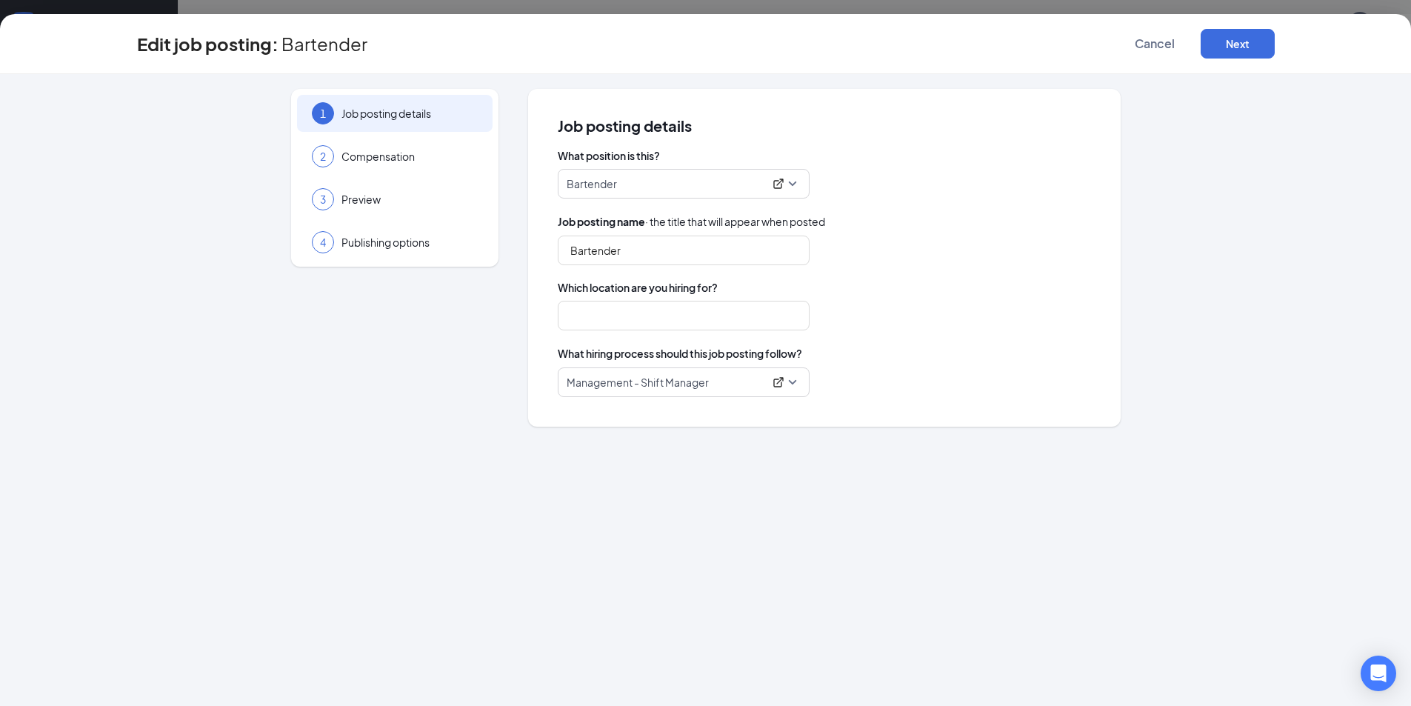
type input "Plover"
click at [373, 193] on span "Preview" at bounding box center [409, 199] width 136 height 15
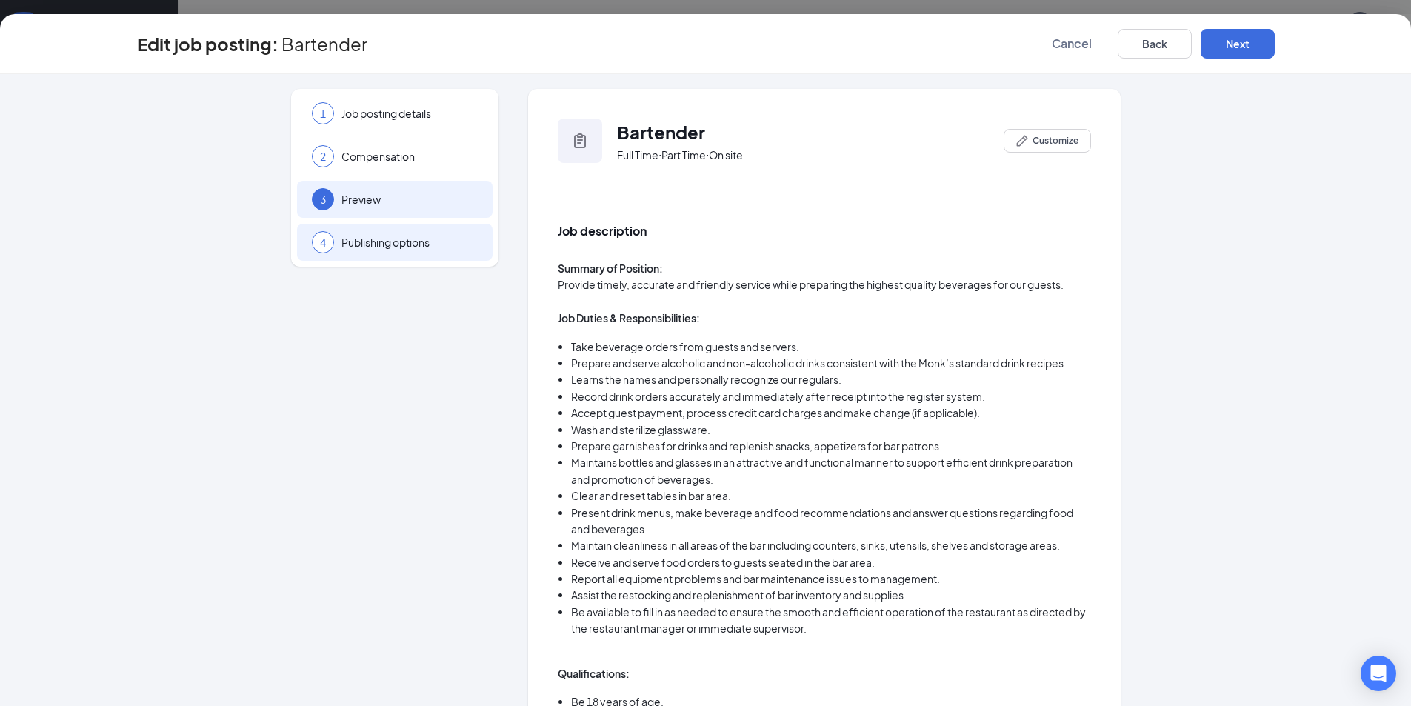
click at [409, 241] on span "Publishing options" at bounding box center [409, 242] width 136 height 15
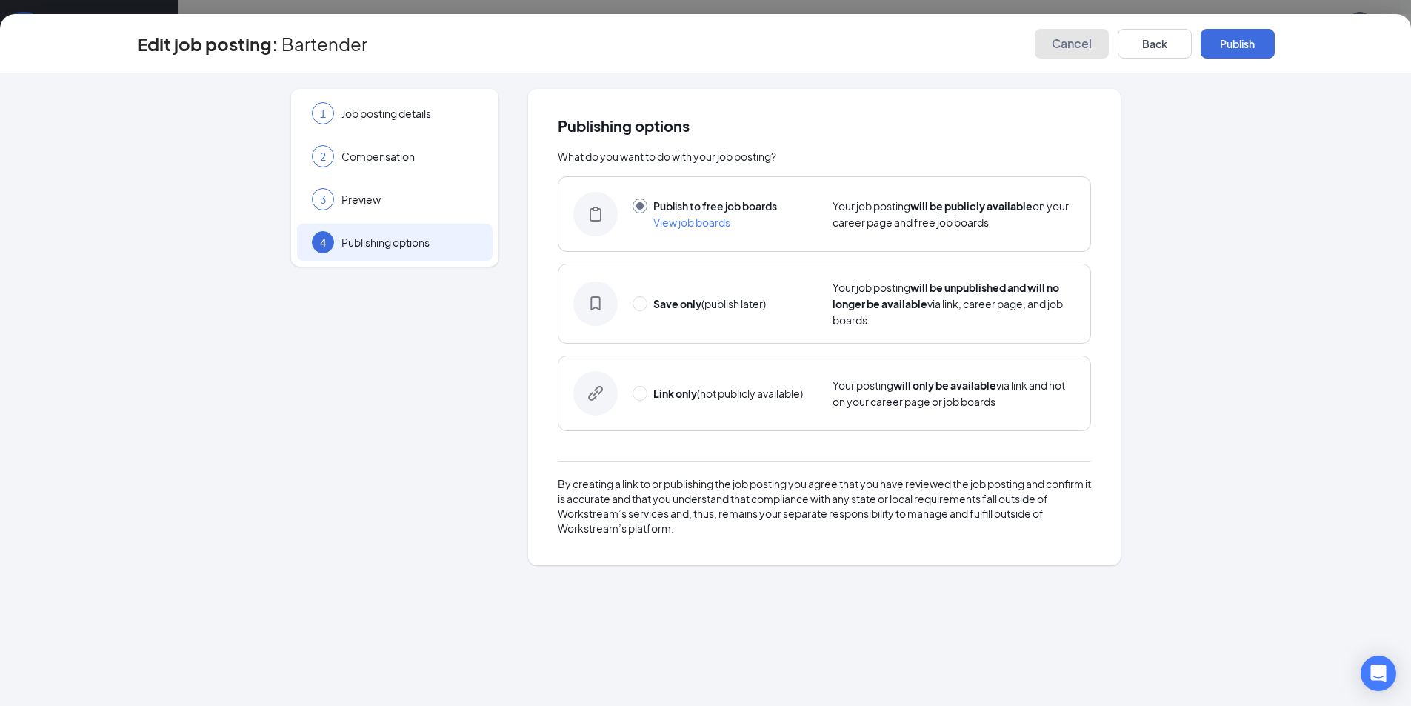
click at [1064, 36] on span "Cancel" at bounding box center [1072, 43] width 40 height 15
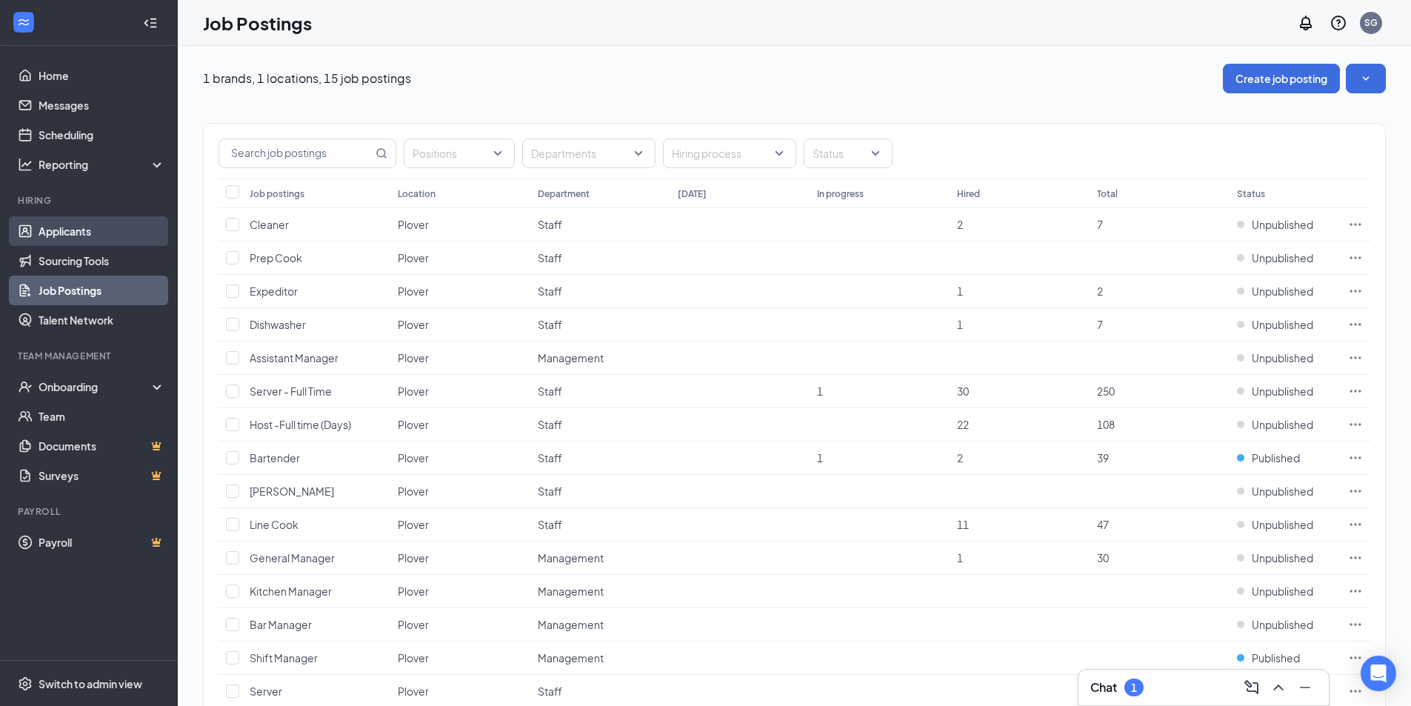
click at [104, 230] on link "Applicants" at bounding box center [102, 231] width 127 height 30
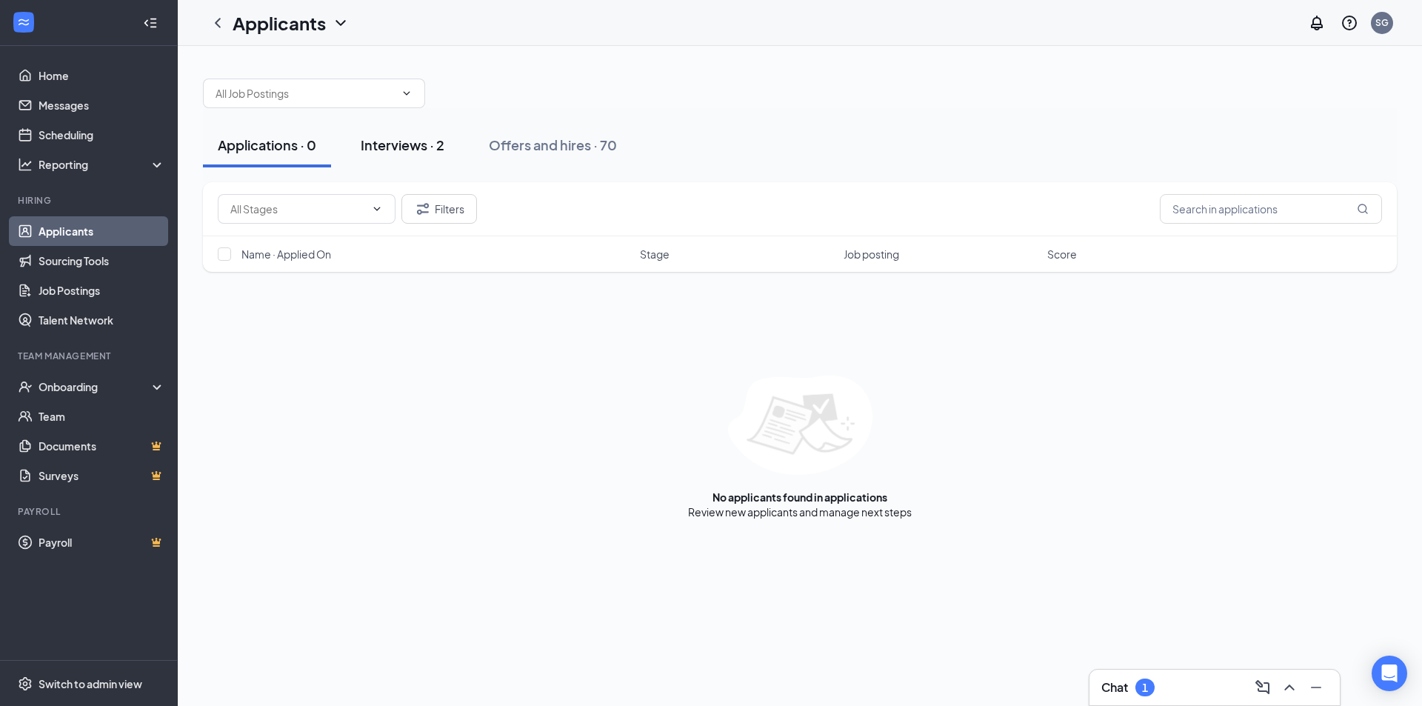
click at [433, 128] on button "Interviews · 2" at bounding box center [402, 145] width 113 height 44
